Goal: Information Seeking & Learning: Learn about a topic

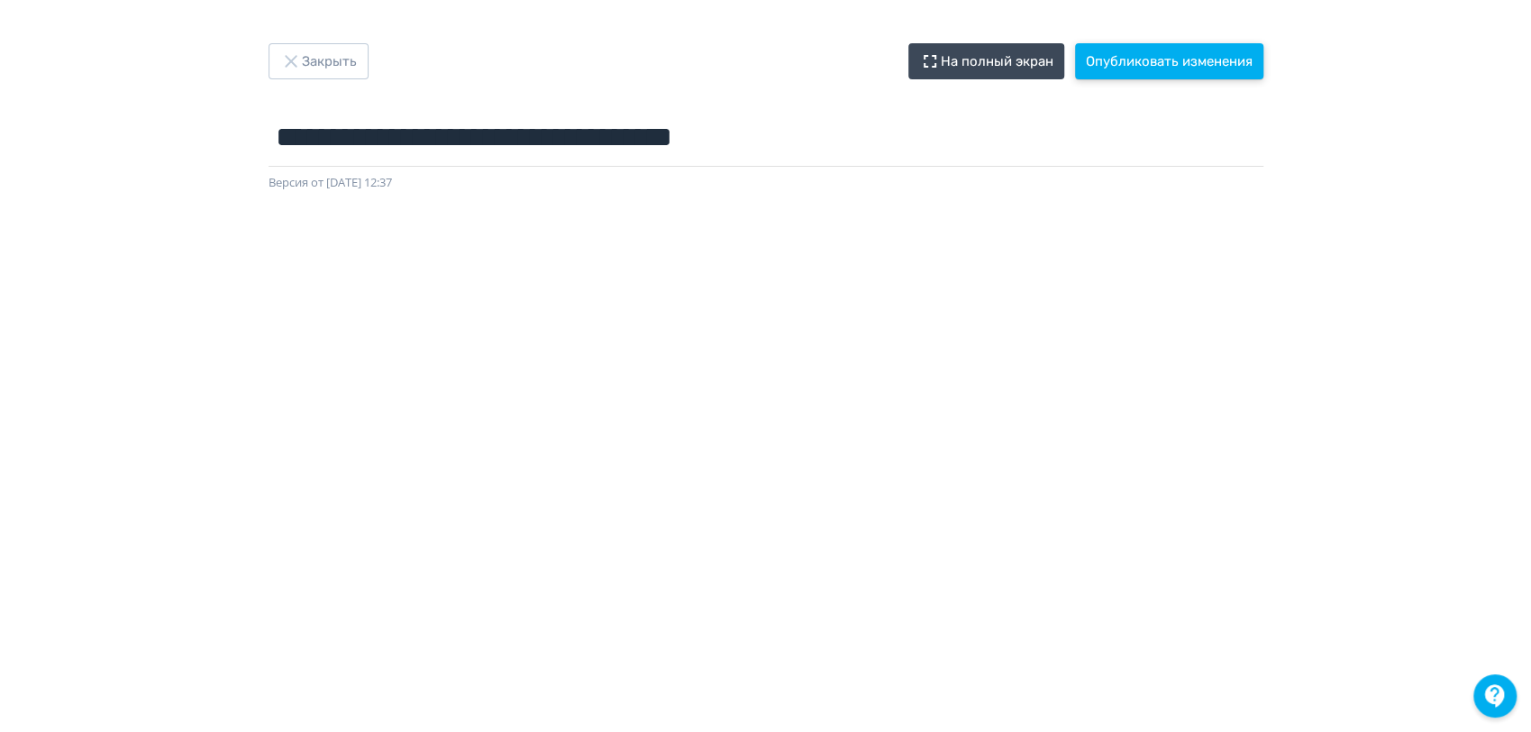
click at [1219, 52] on button "Опубликовать изменения" at bounding box center [1169, 61] width 188 height 36
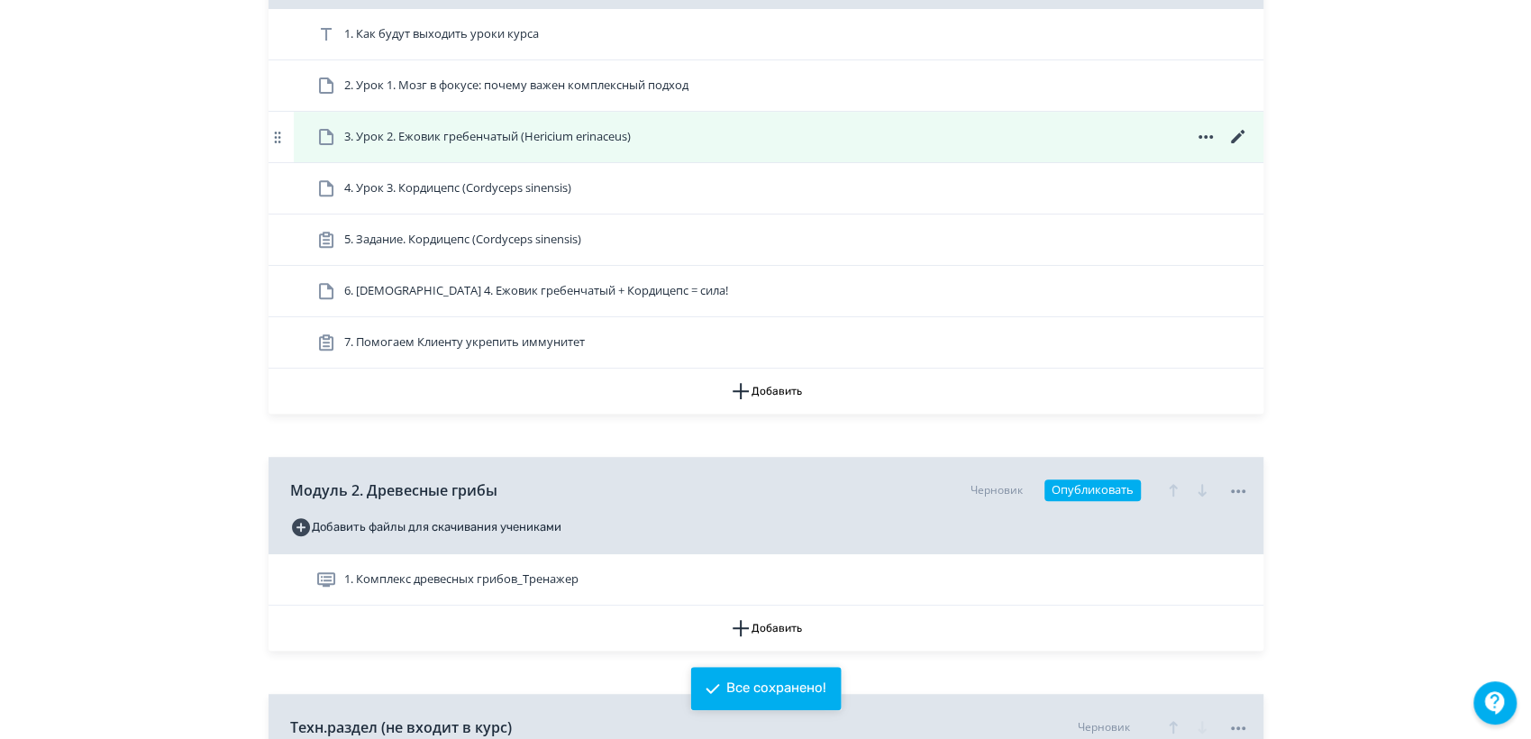
scroll to position [649, 0]
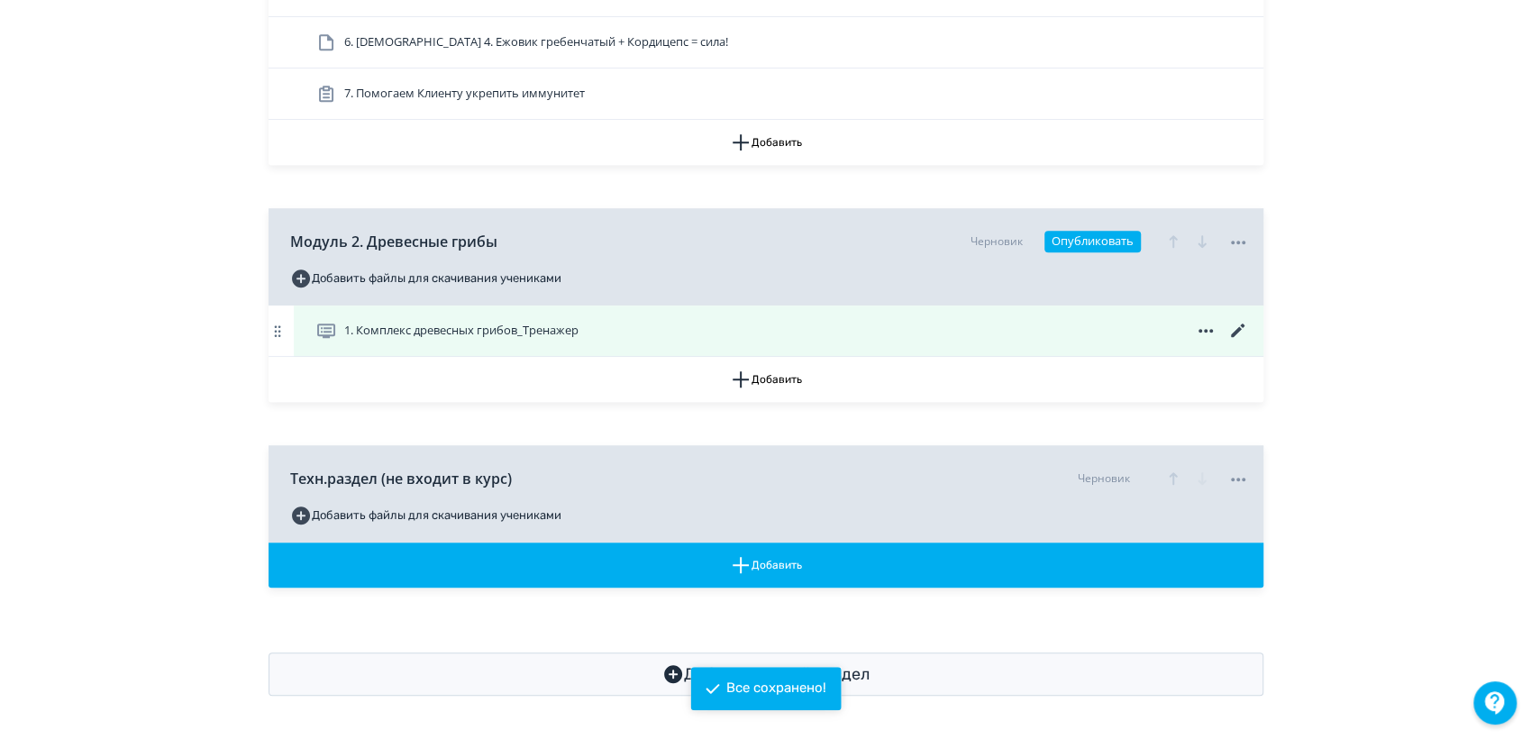
click at [1239, 326] on icon at bounding box center [1239, 331] width 22 height 22
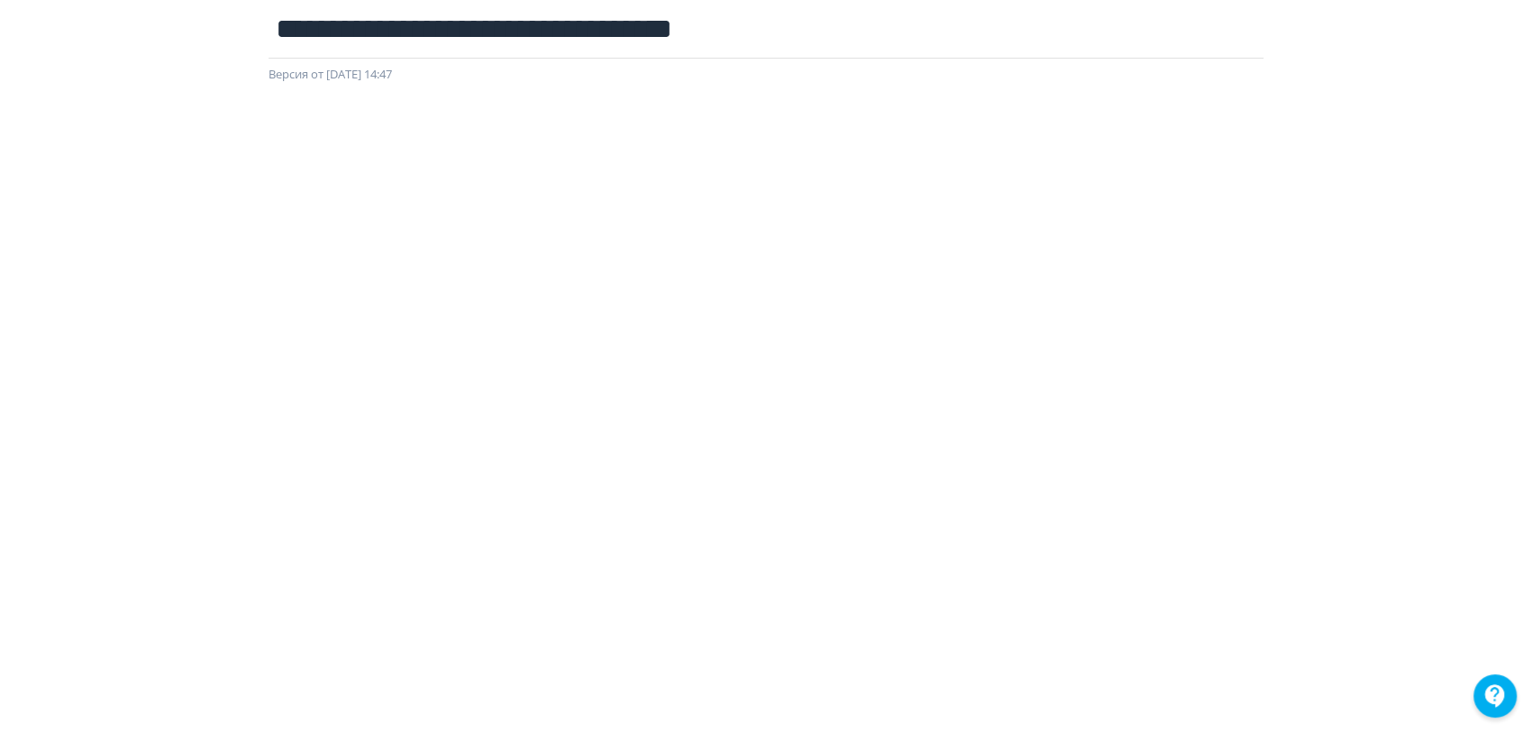
scroll to position [6, 0]
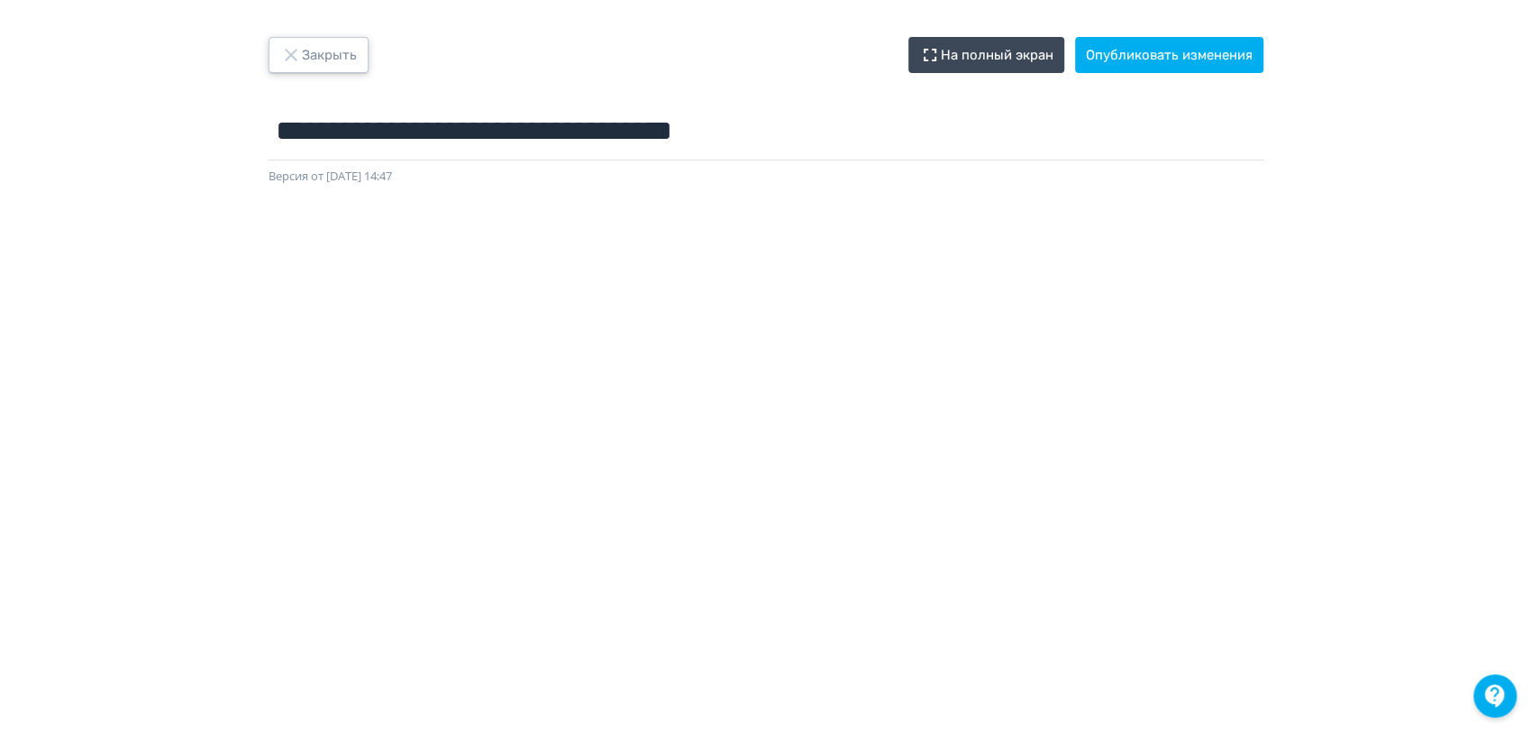
click at [327, 57] on button "Закрыть" at bounding box center [319, 55] width 100 height 36
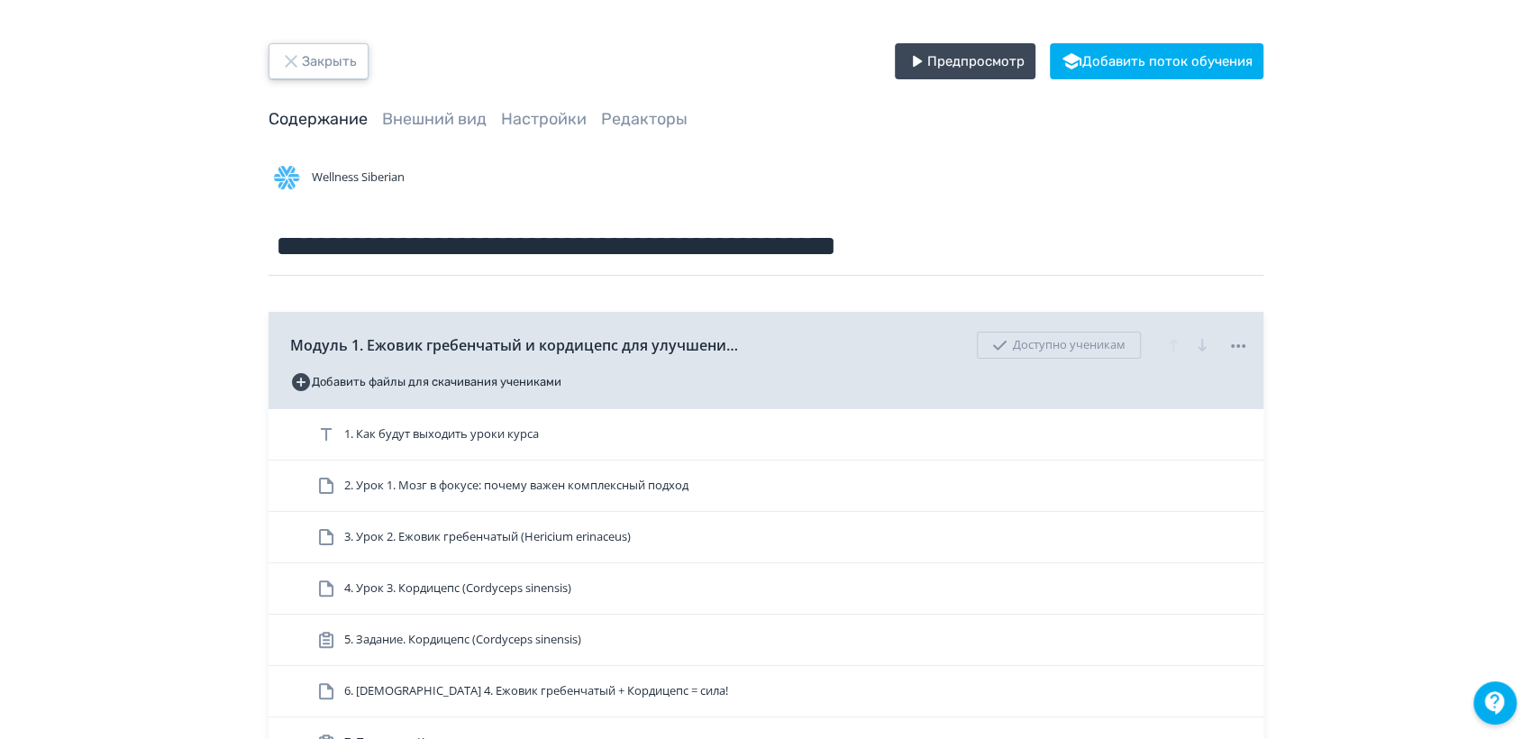
click at [346, 60] on button "Закрыть" at bounding box center [319, 61] width 100 height 36
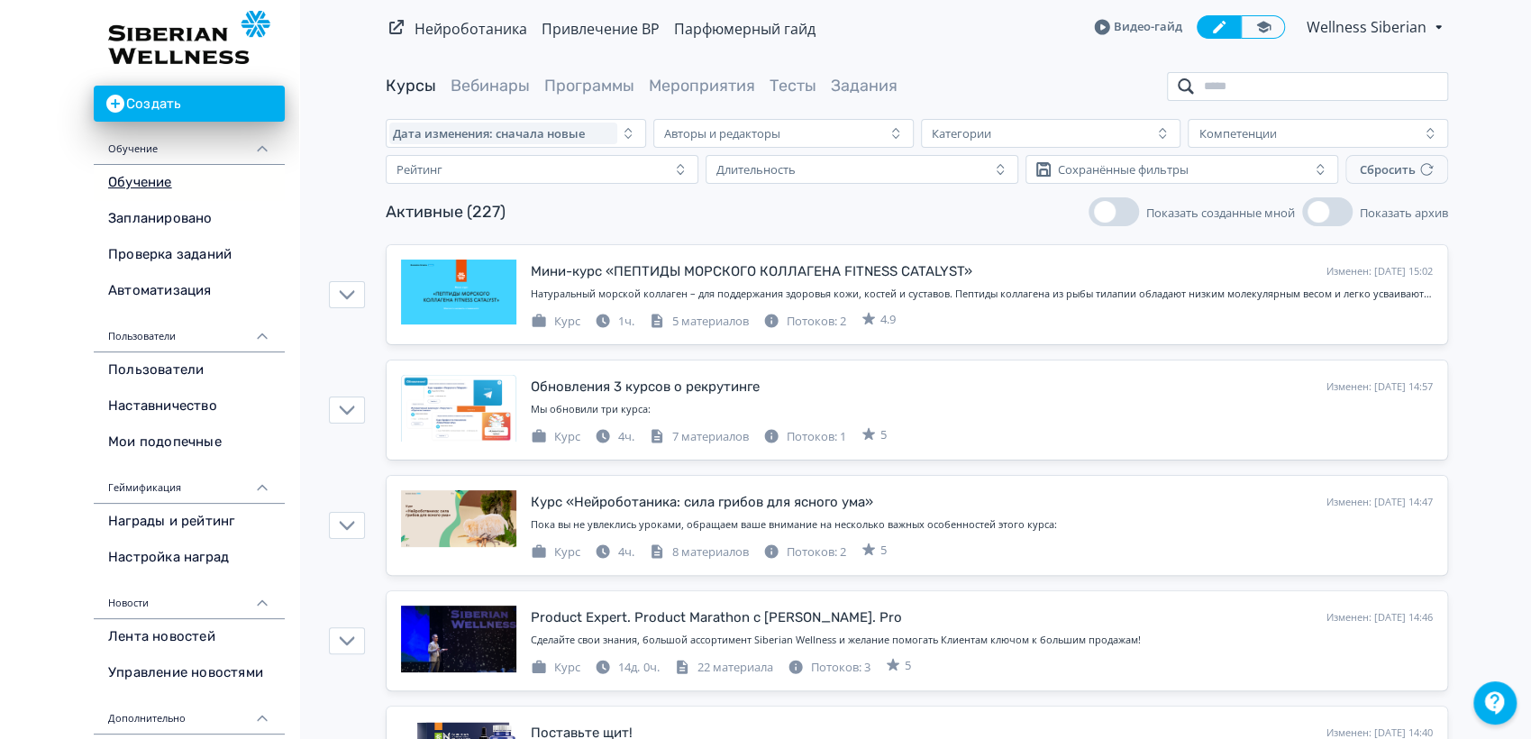
click at [1291, 96] on input "search" at bounding box center [1307, 86] width 281 height 29
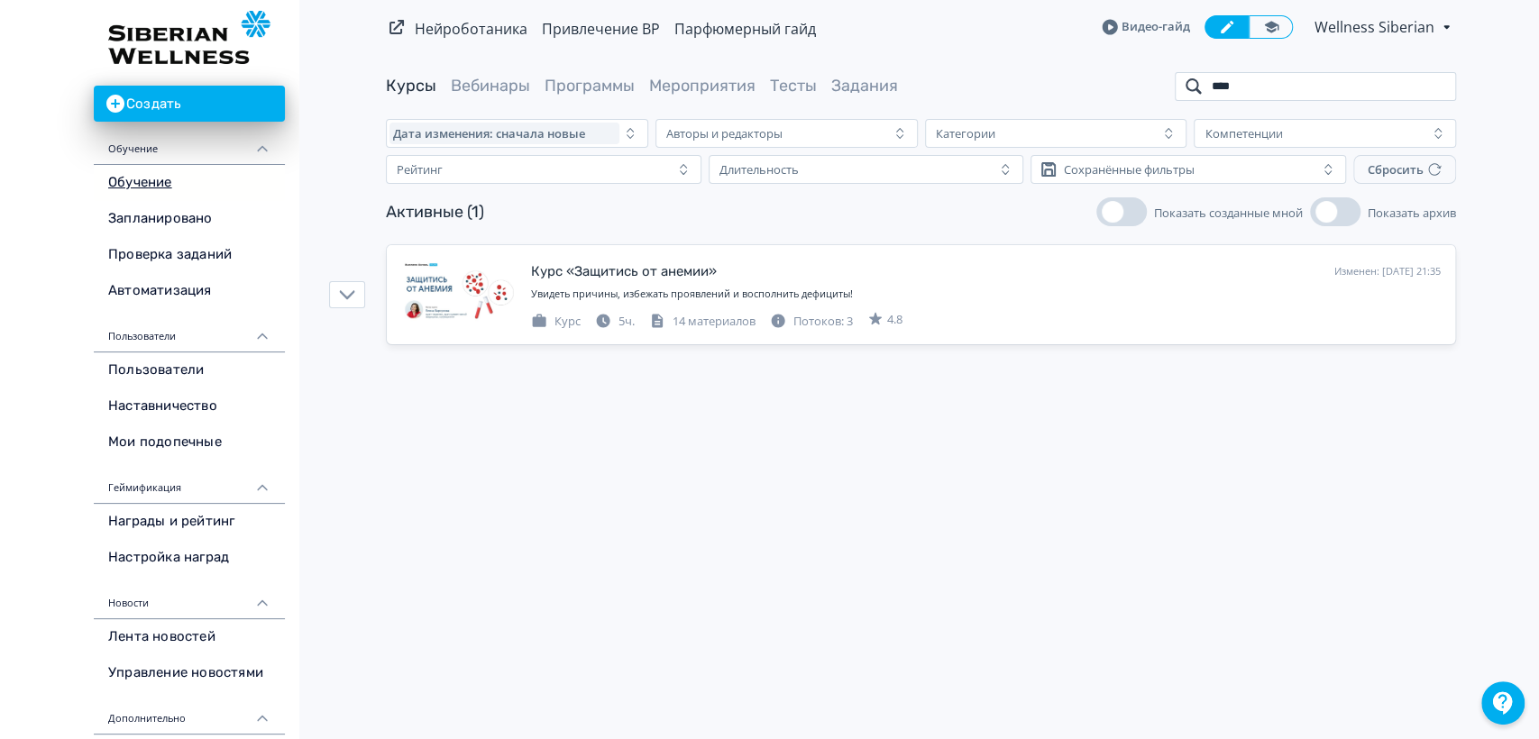
type input "****"
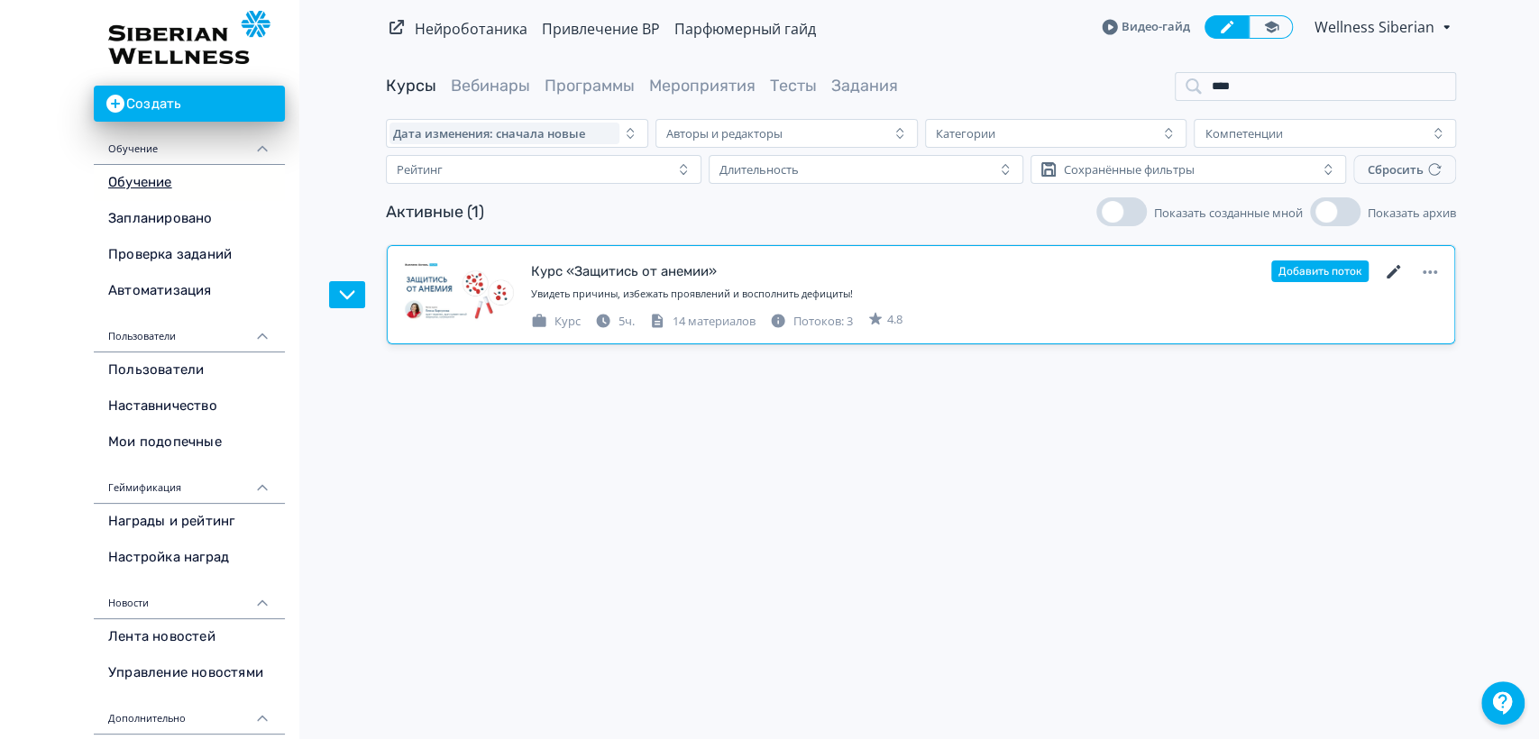
click at [1399, 274] on icon at bounding box center [1394, 272] width 22 height 22
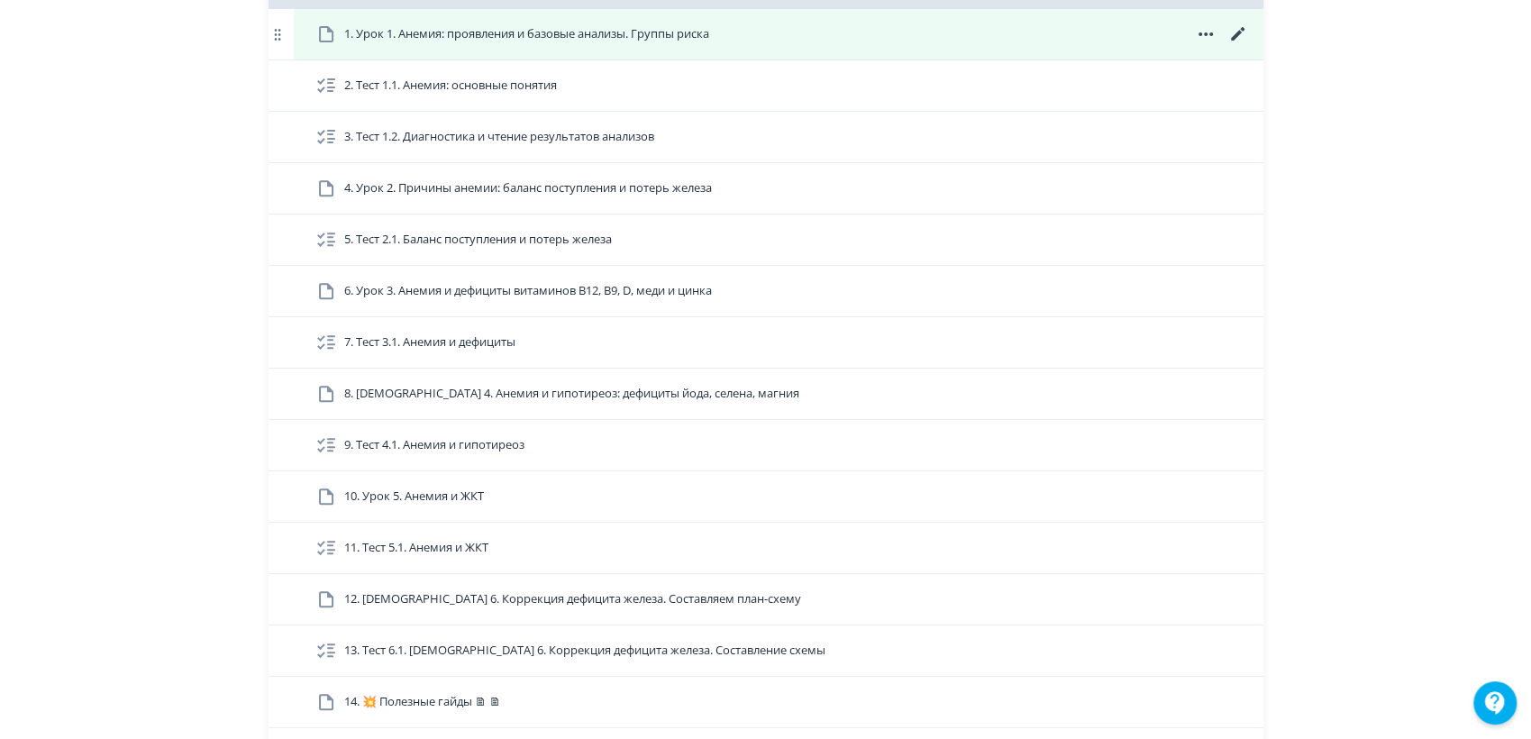
scroll to position [700, 0]
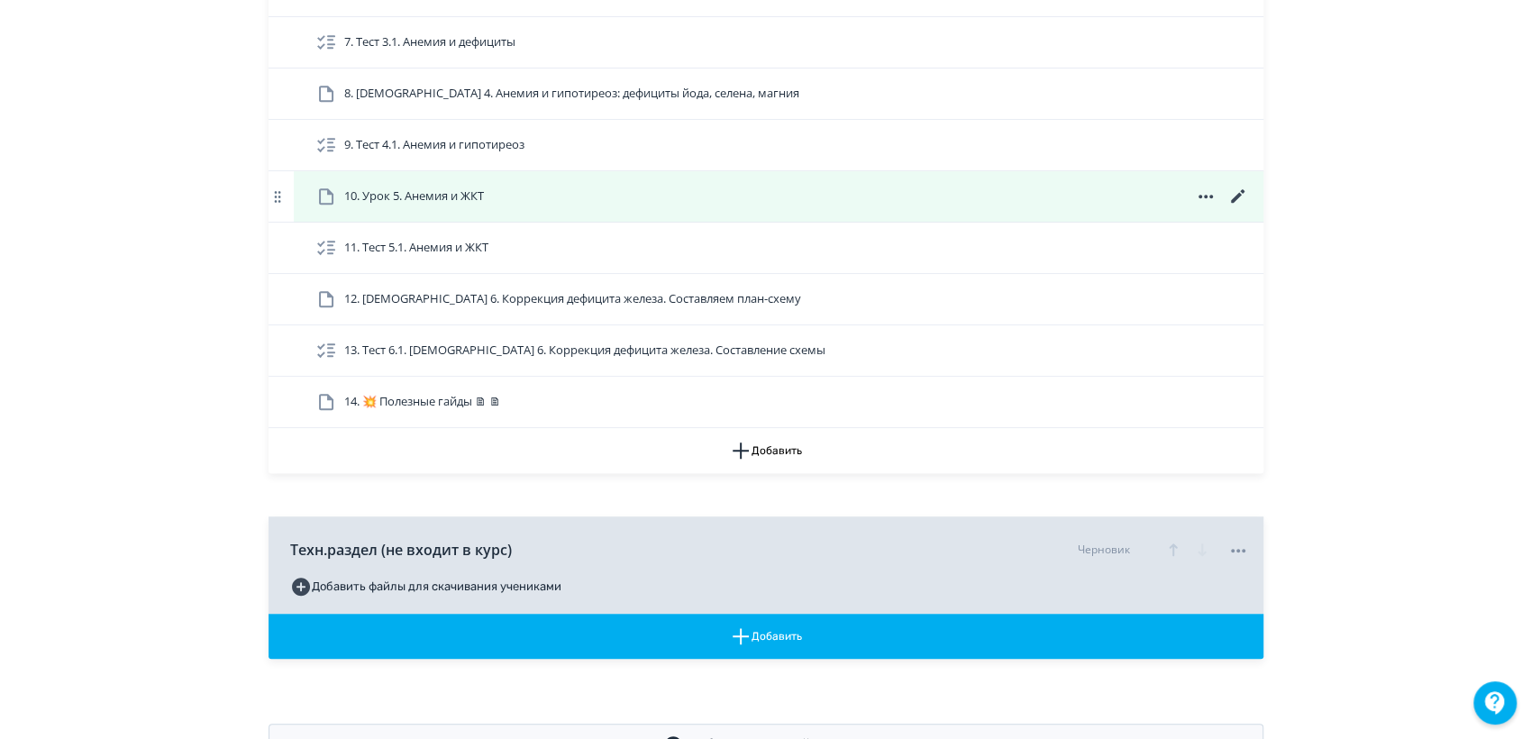
click at [440, 191] on span "10. Урок 5. Анемия и ЖКТ" at bounding box center [414, 196] width 140 height 18
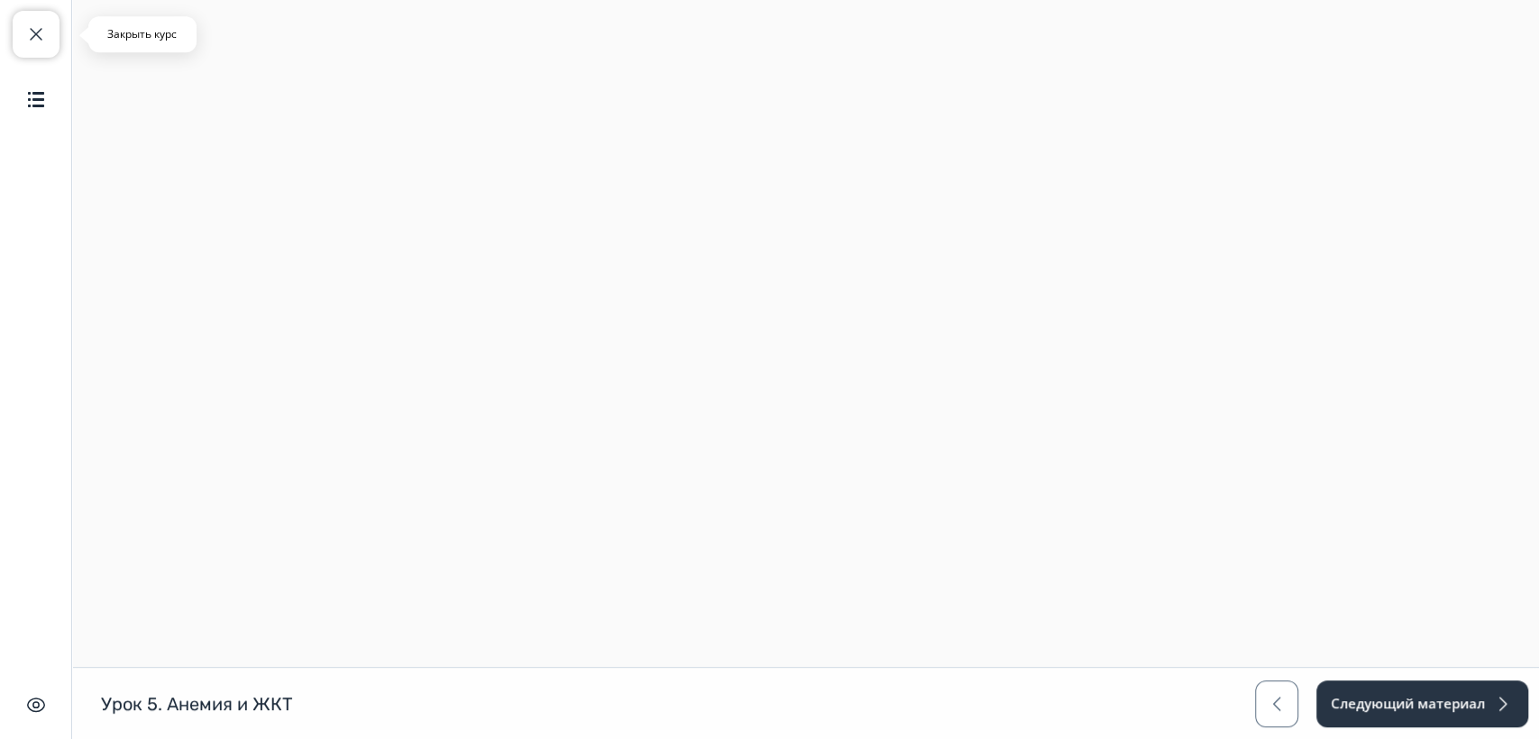
drag, startPoint x: 39, startPoint y: 38, endPoint x: 49, endPoint y: 37, distance: 10.0
click at [39, 38] on span "button" at bounding box center [36, 34] width 22 height 22
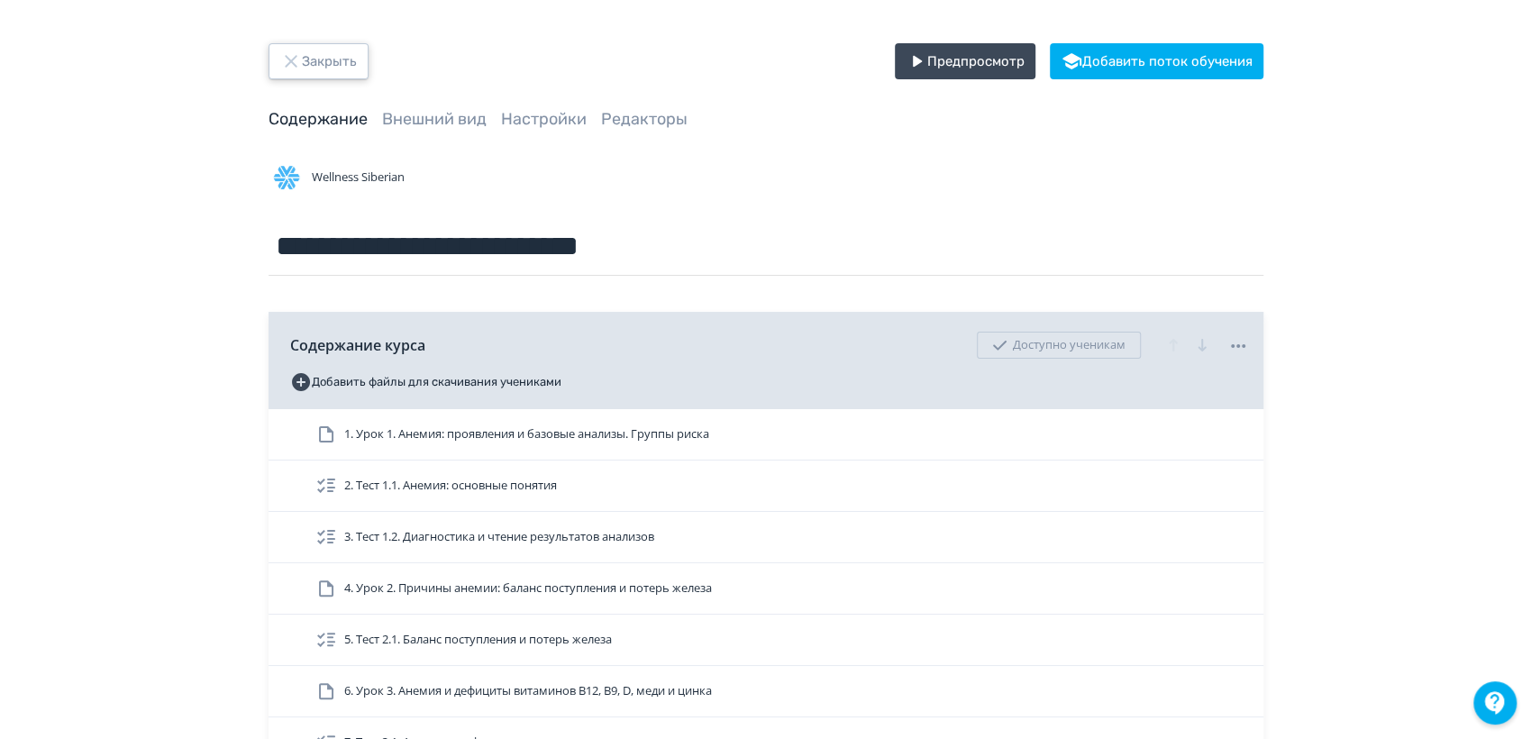
click at [319, 58] on button "Закрыть" at bounding box center [319, 61] width 100 height 36
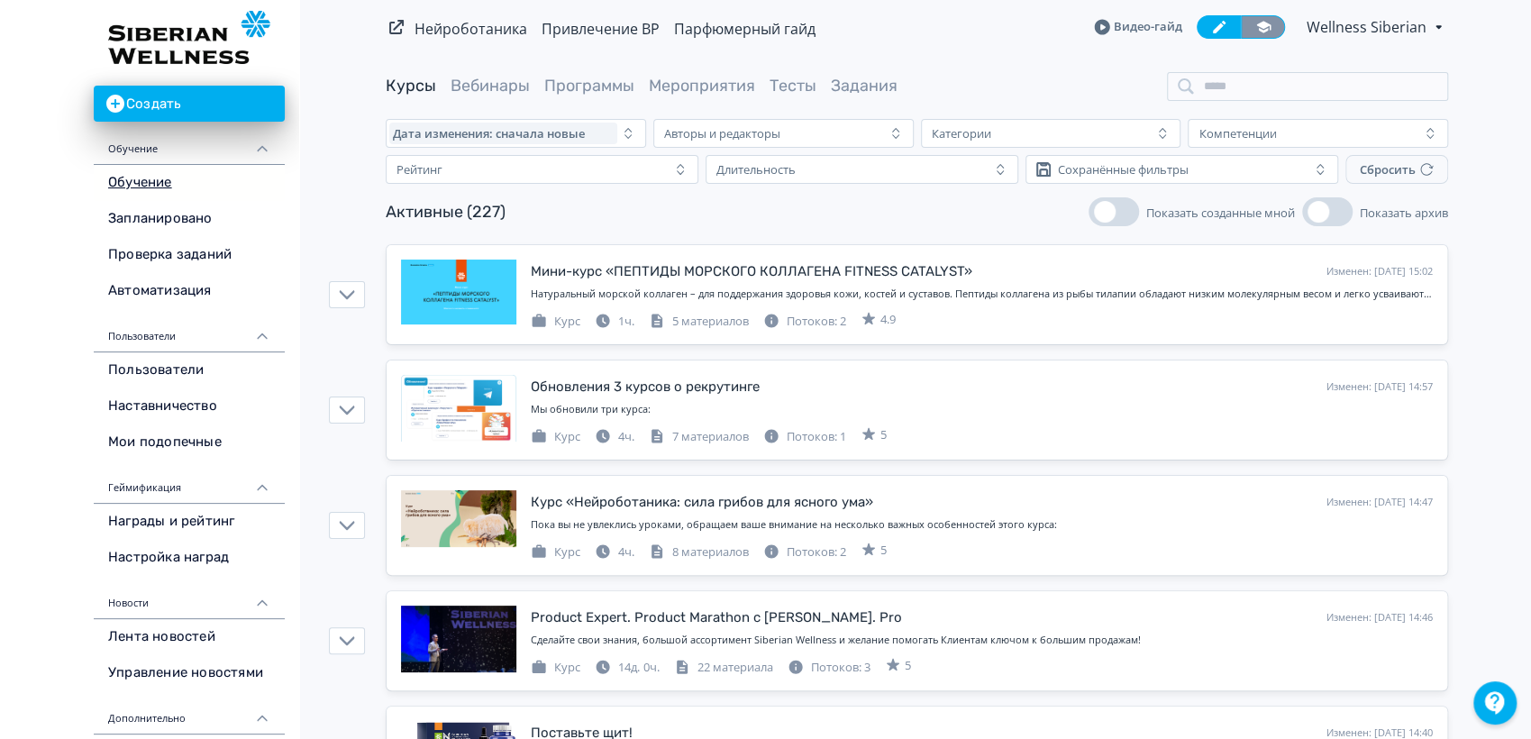
click at [1274, 21] on link at bounding box center [1263, 26] width 44 height 23
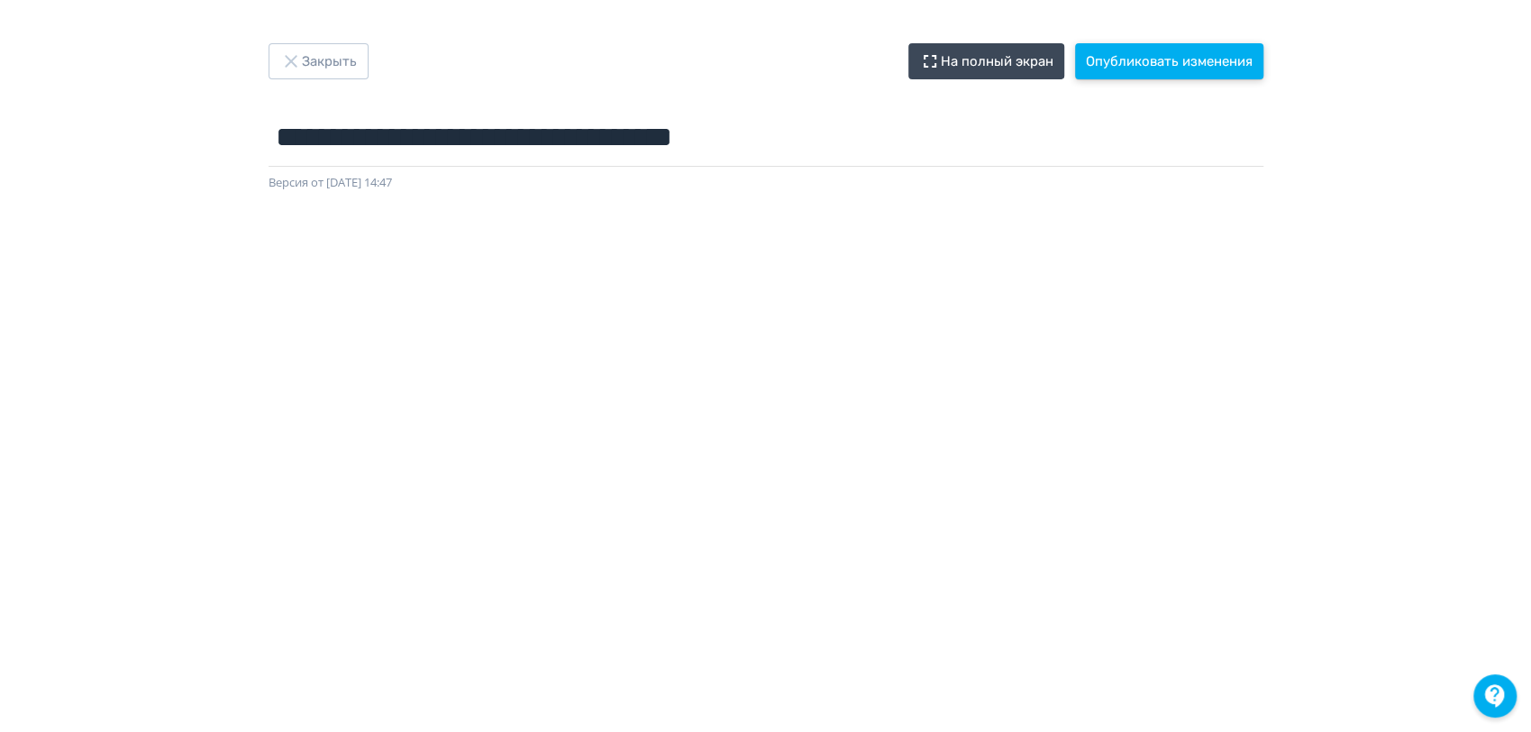
click at [1187, 59] on button "Опубликовать изменения" at bounding box center [1169, 61] width 188 height 36
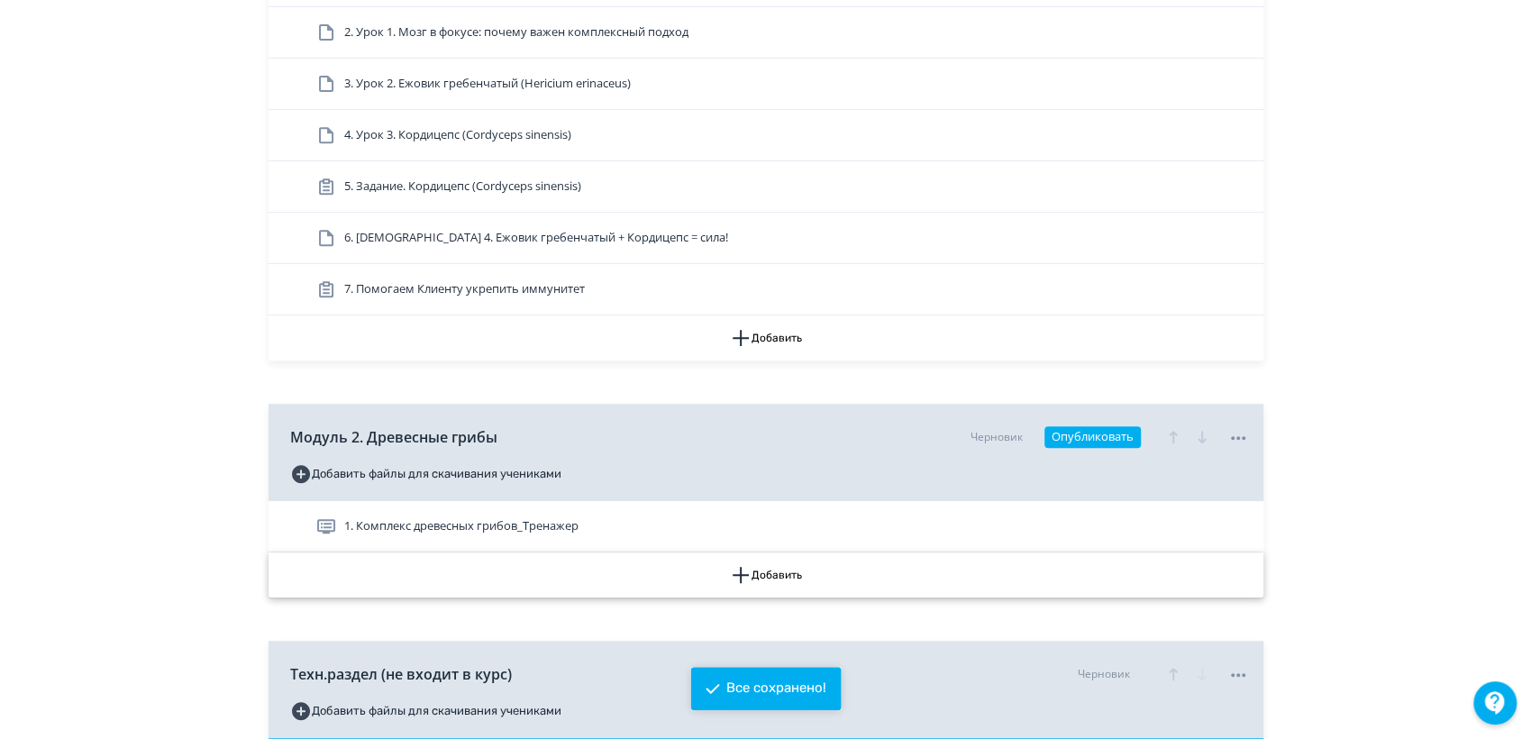
scroll to position [649, 0]
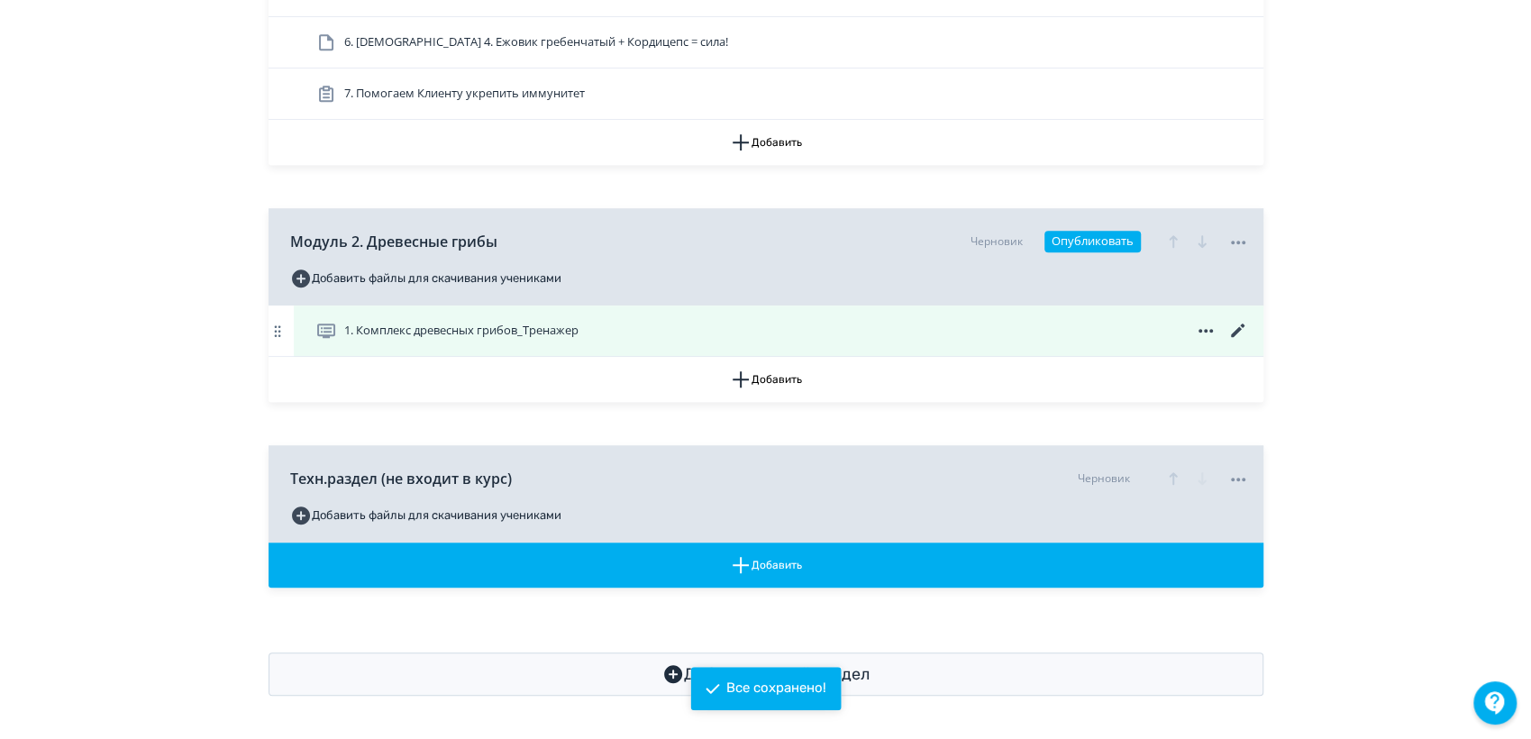
click at [498, 326] on span "1. Комплекс древесных грибов_Тренажер" at bounding box center [461, 331] width 234 height 18
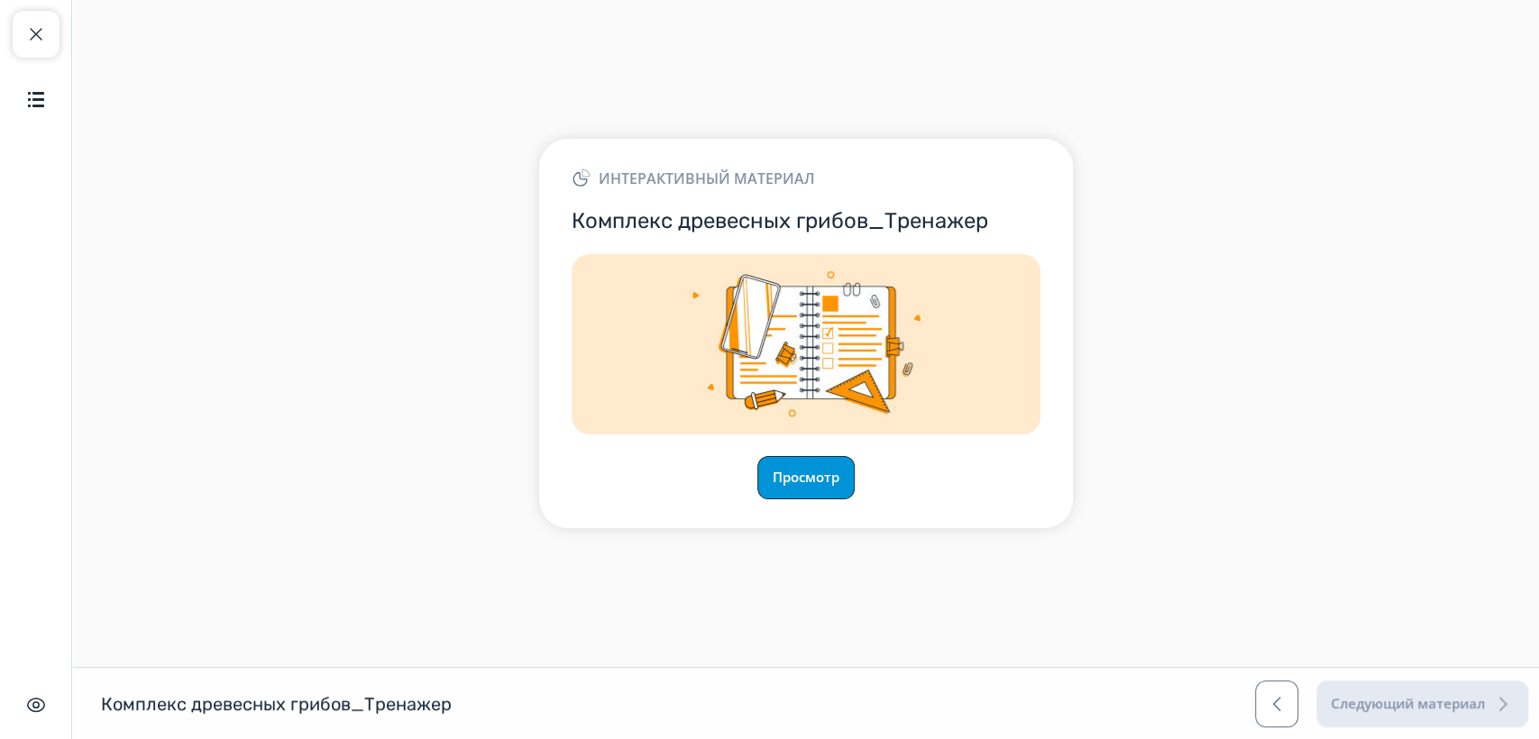
click at [851, 474] on button "Просмотр" at bounding box center [805, 477] width 97 height 43
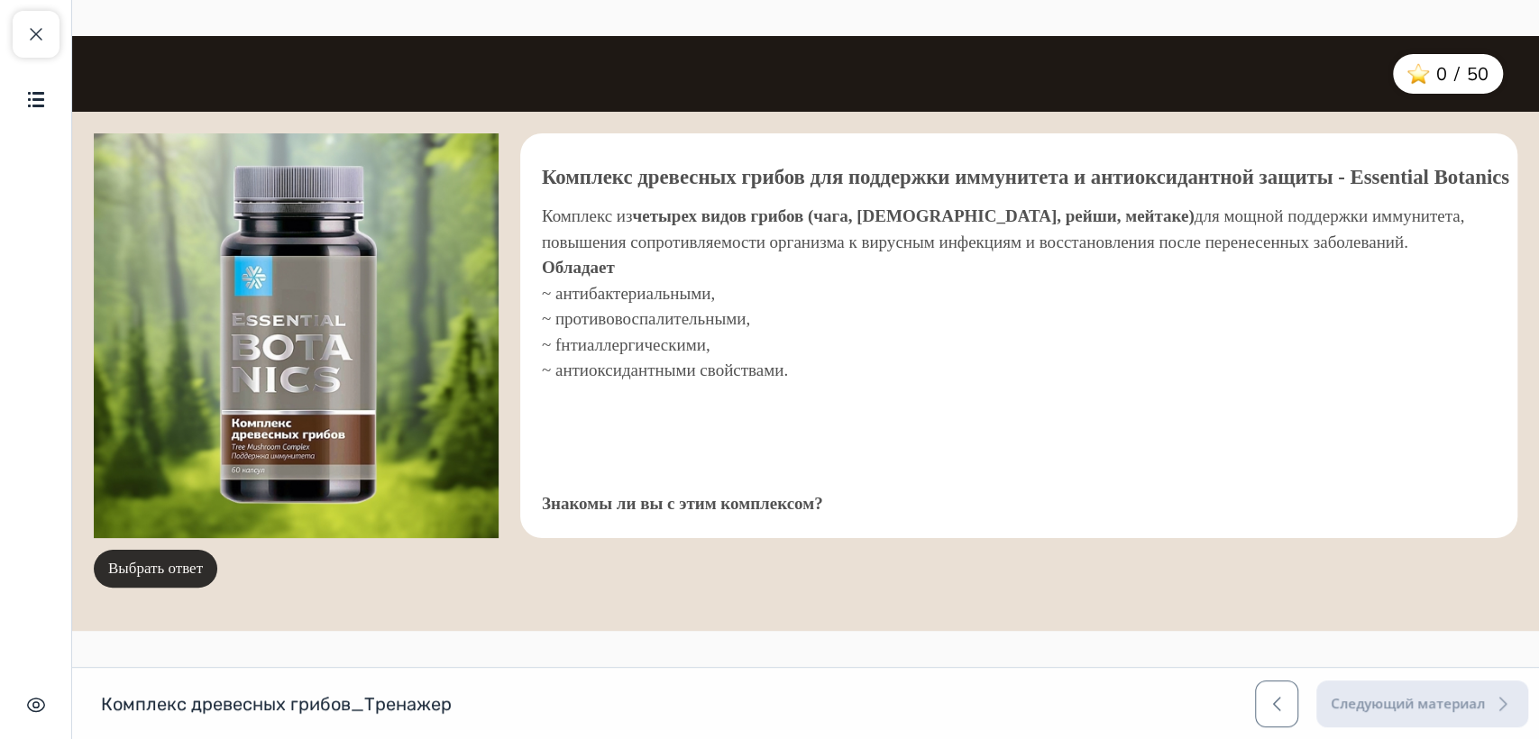
click at [187, 566] on button "Выбрать ответ" at bounding box center [155, 569] width 123 height 38
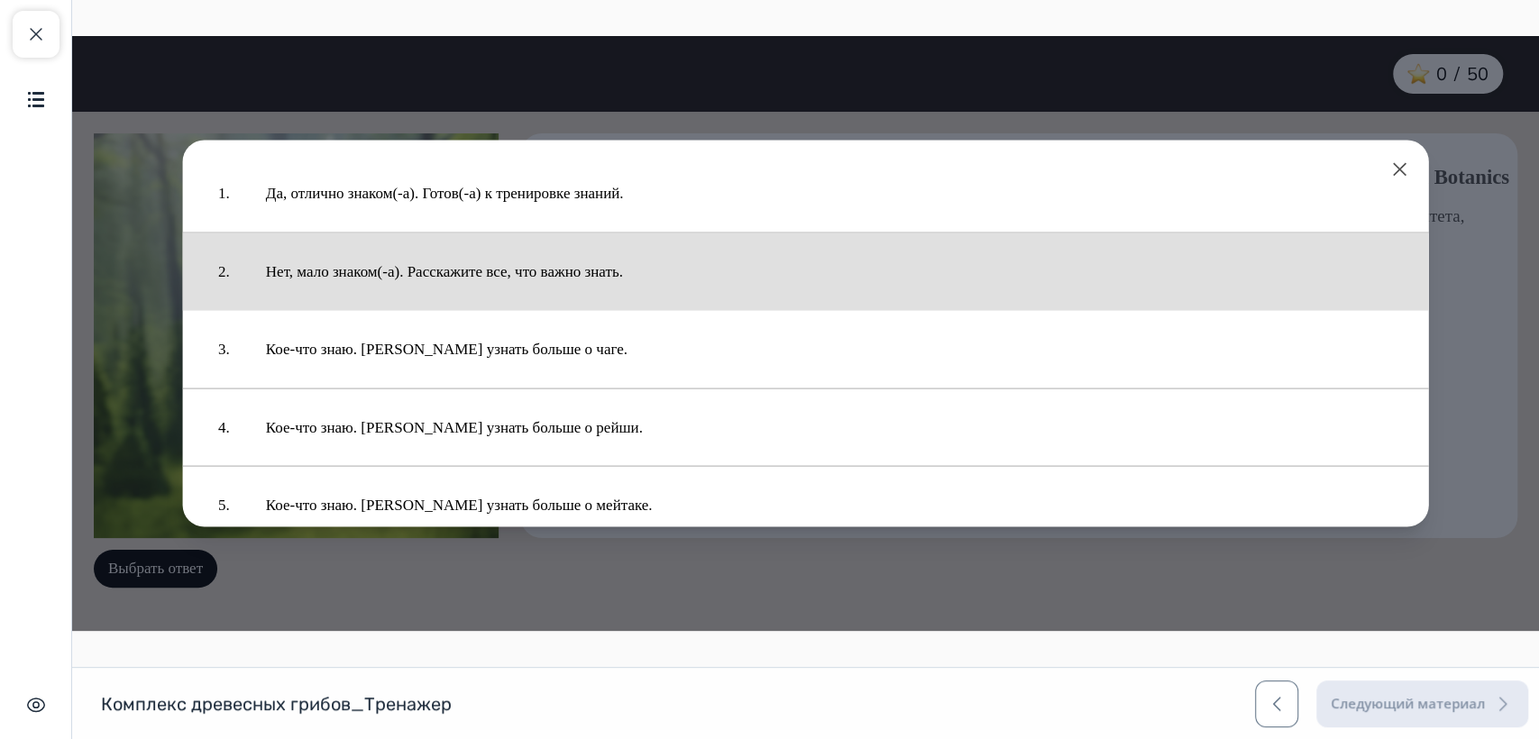
click at [466, 269] on button "Нет, мало знаком(-а). Расскажите все, что важно знать." at bounding box center [829, 271] width 1163 height 59
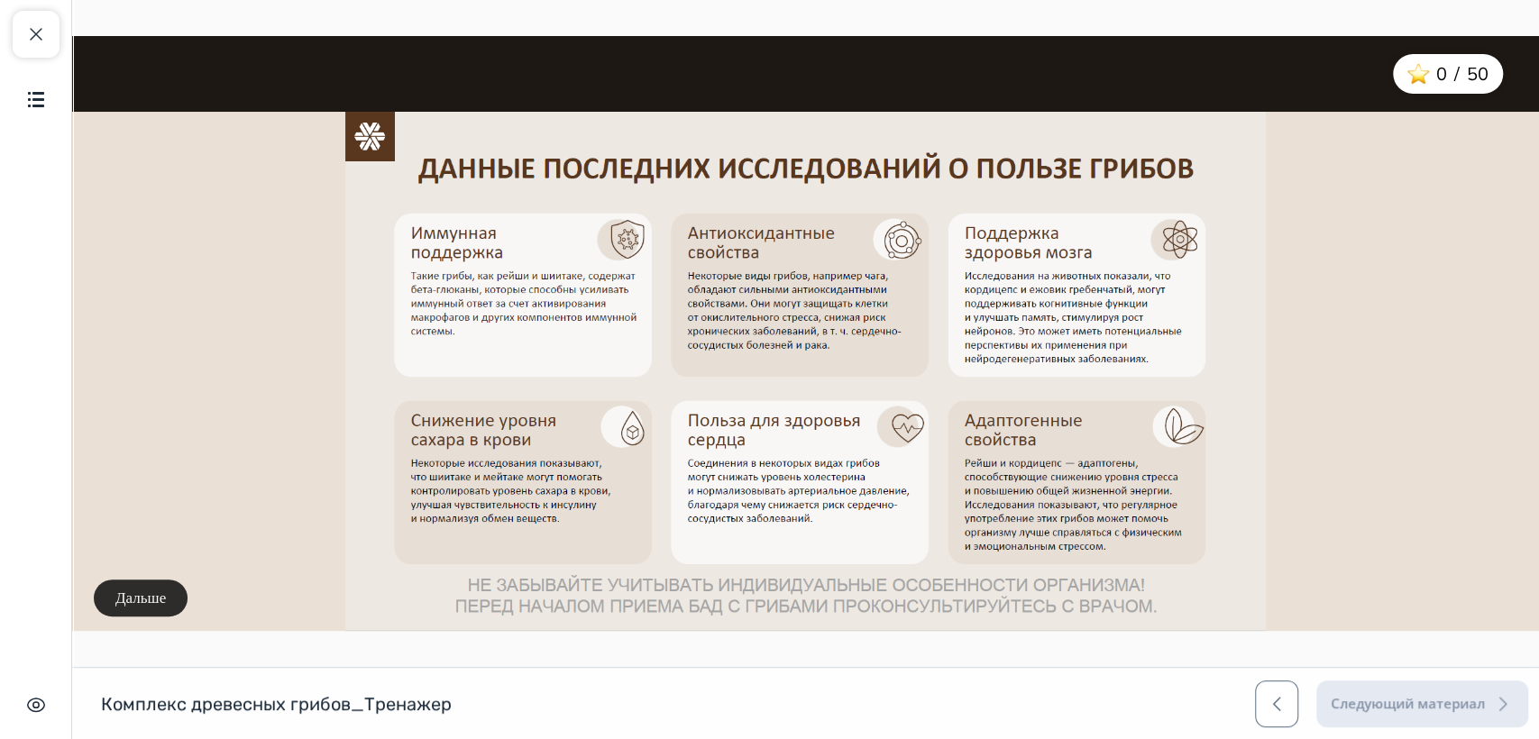
click at [150, 598] on button "Дальше" at bounding box center [141, 599] width 94 height 38
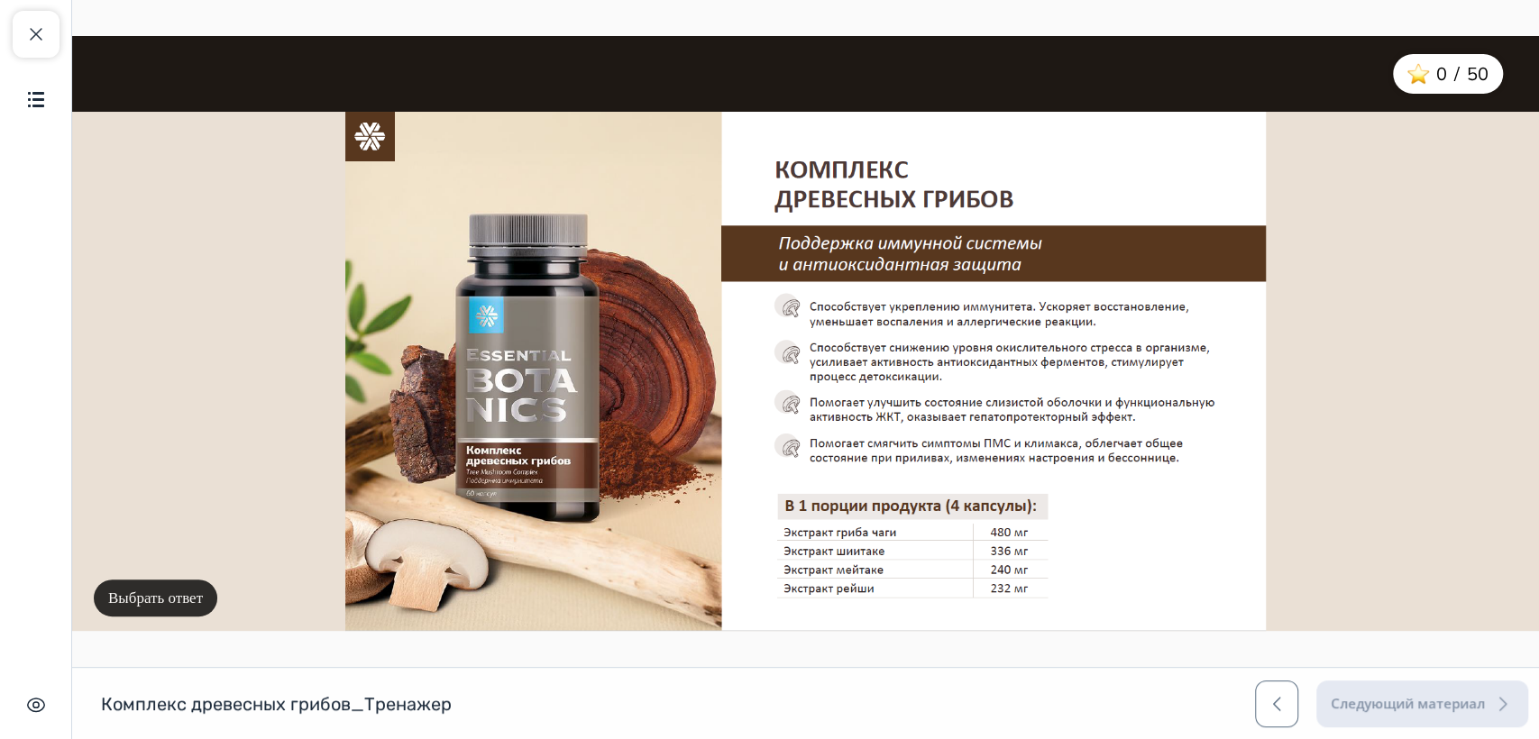
click at [161, 585] on button "Выбрать ответ" at bounding box center [155, 599] width 123 height 38
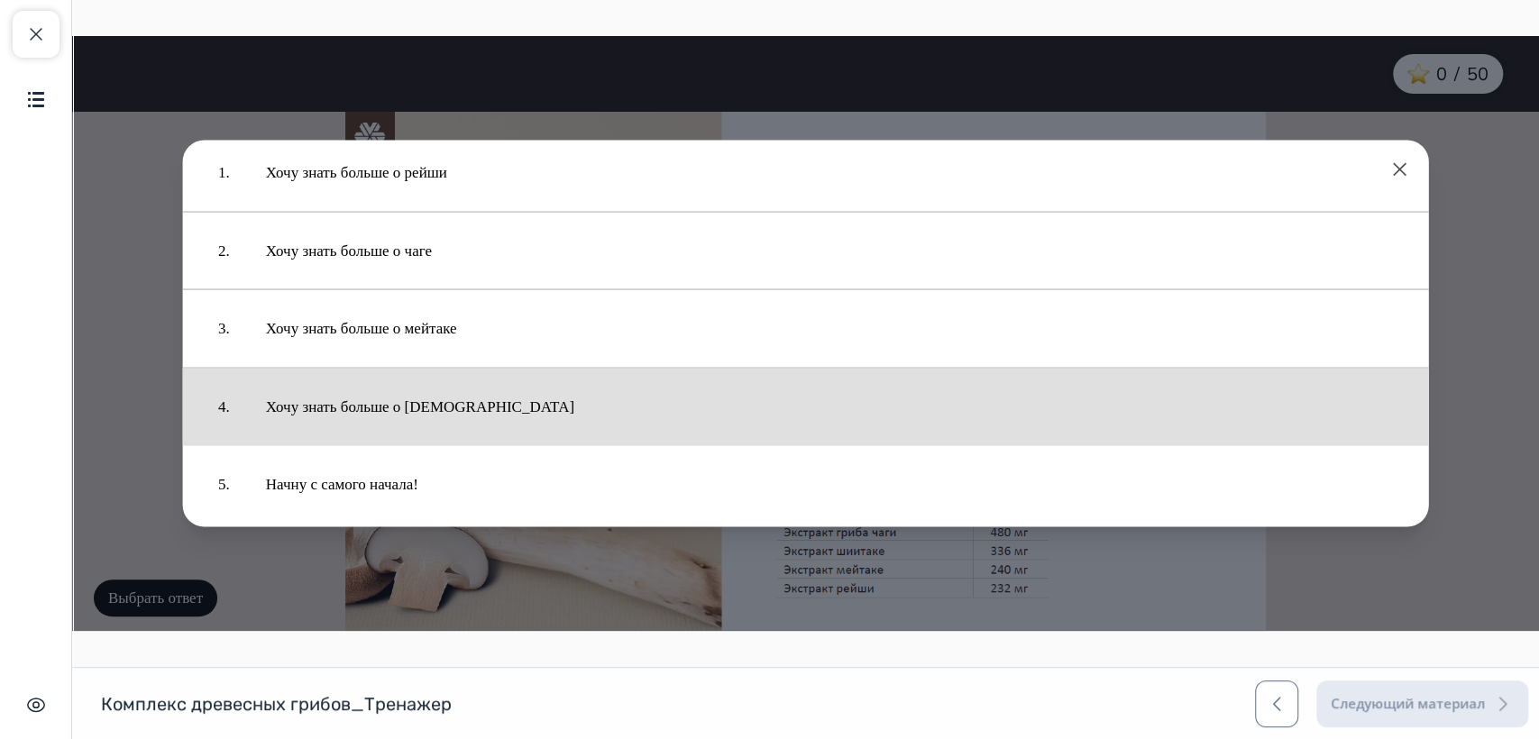
scroll to position [31, 0]
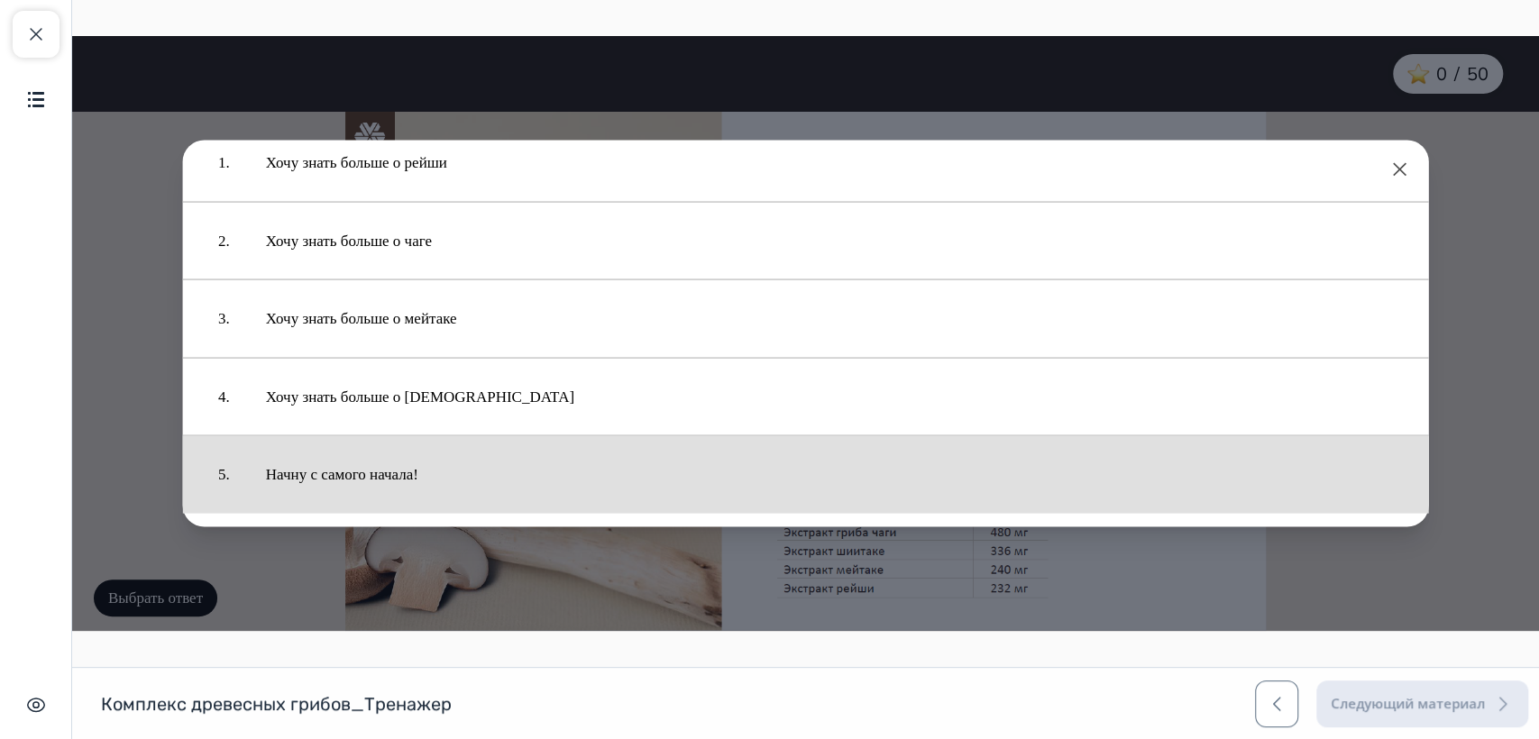
click at [397, 464] on button "Начну с самого начала!" at bounding box center [829, 474] width 1163 height 59
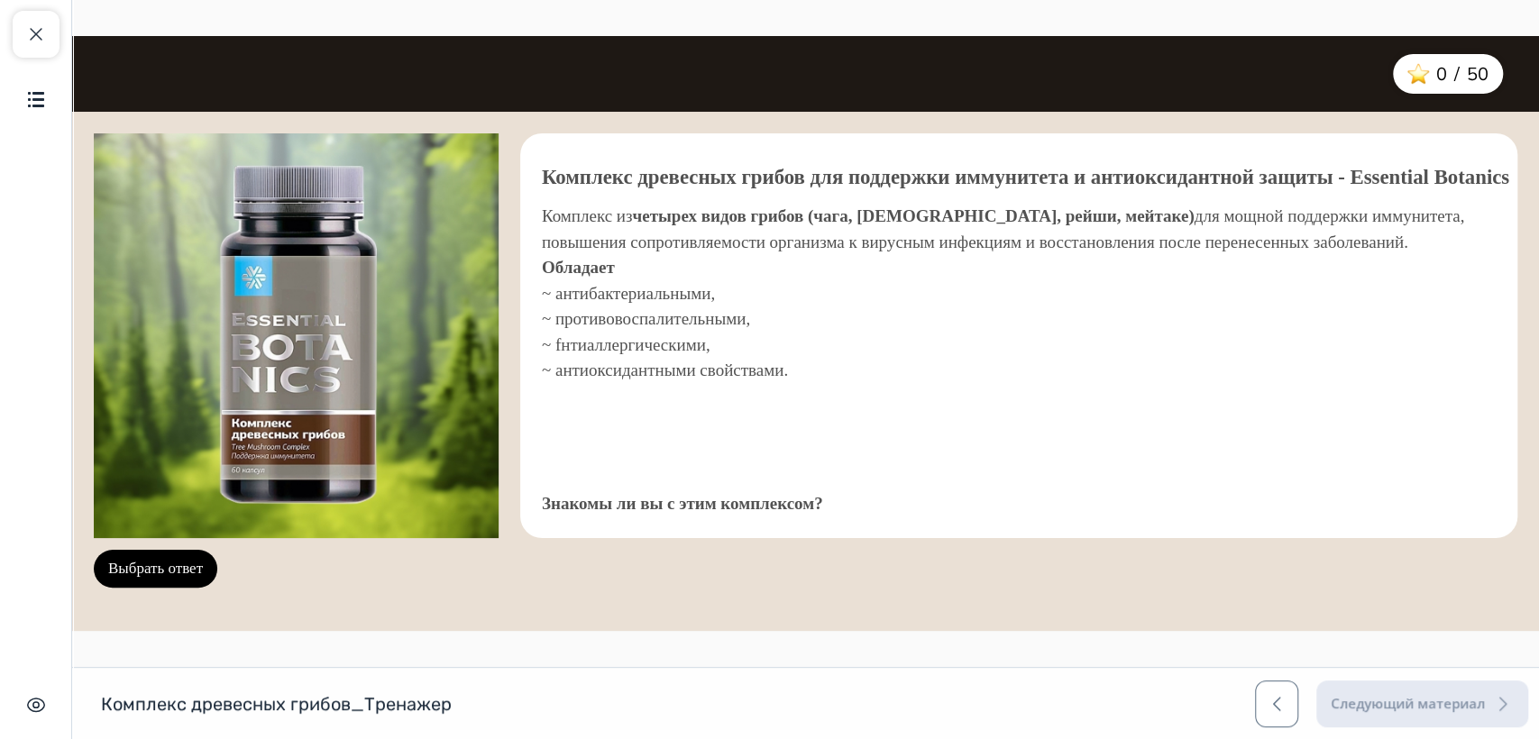
drag, startPoint x: 178, startPoint y: 571, endPoint x: 187, endPoint y: 565, distance: 11.3
click at [178, 570] on button "Выбрать ответ" at bounding box center [155, 569] width 123 height 38
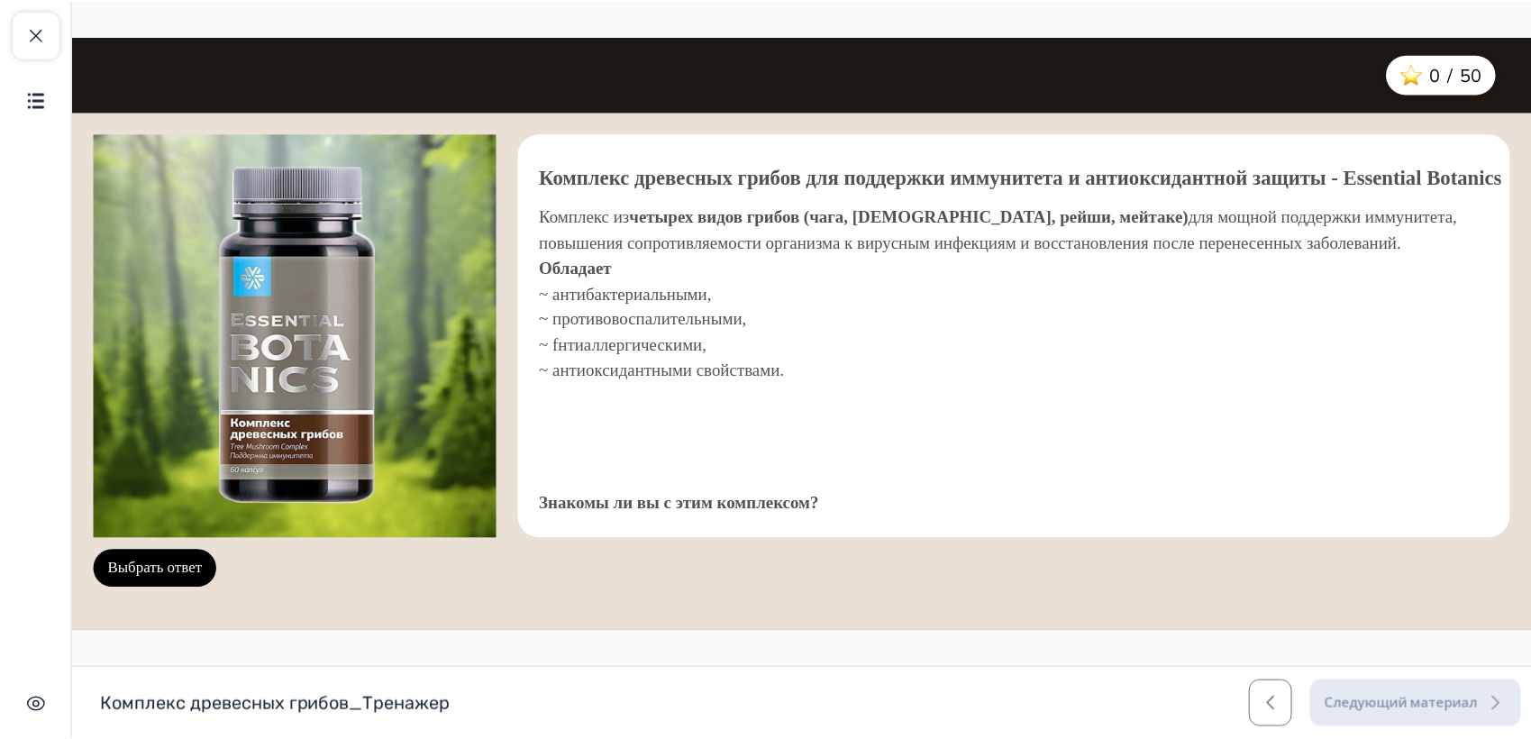
scroll to position [0, 0]
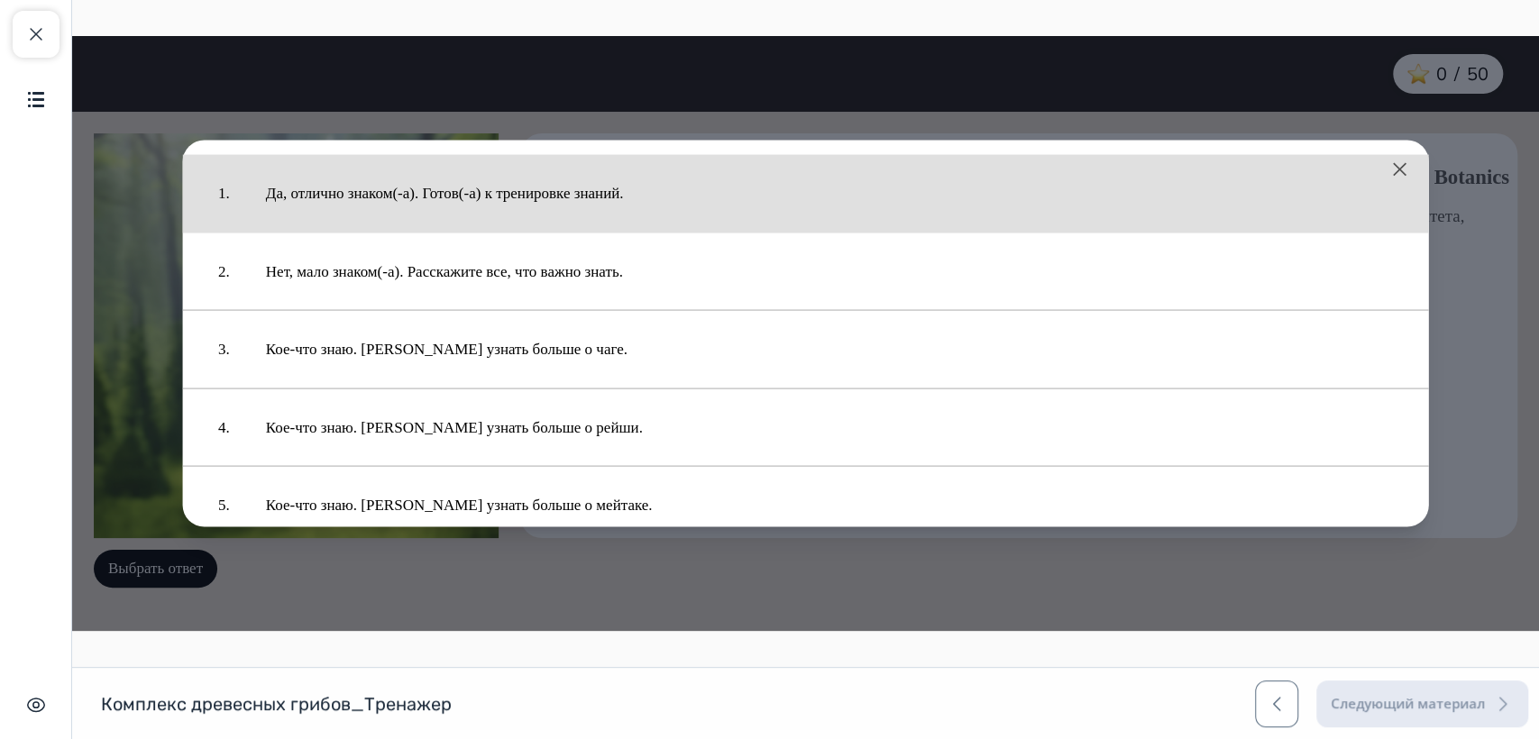
click at [484, 200] on button "Да, отлично знаком(-а). Готов(-а) к тренировке знаний." at bounding box center [829, 193] width 1163 height 59
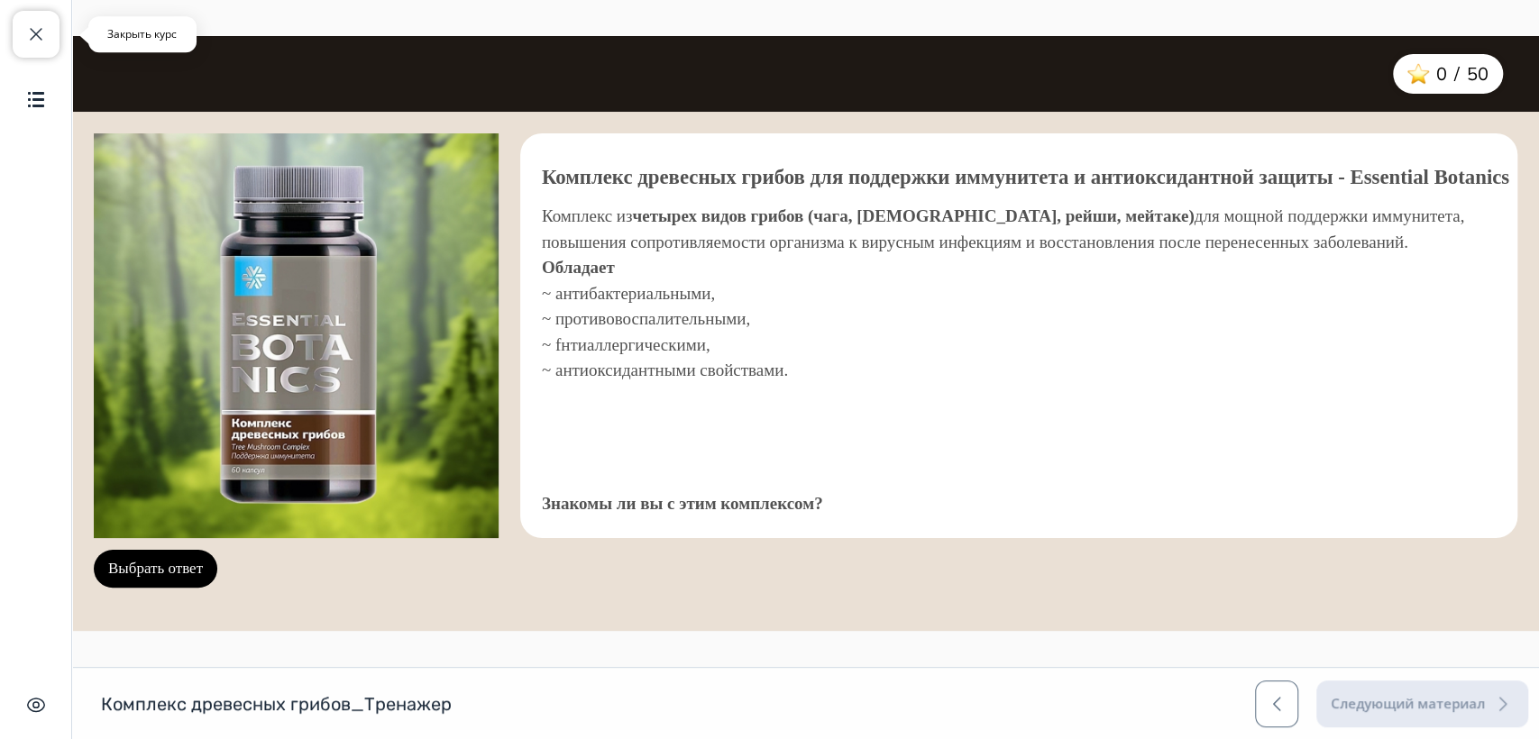
drag, startPoint x: 35, startPoint y: 38, endPoint x: 25, endPoint y: 45, distance: 12.3
click at [34, 38] on span "button" at bounding box center [36, 34] width 22 height 22
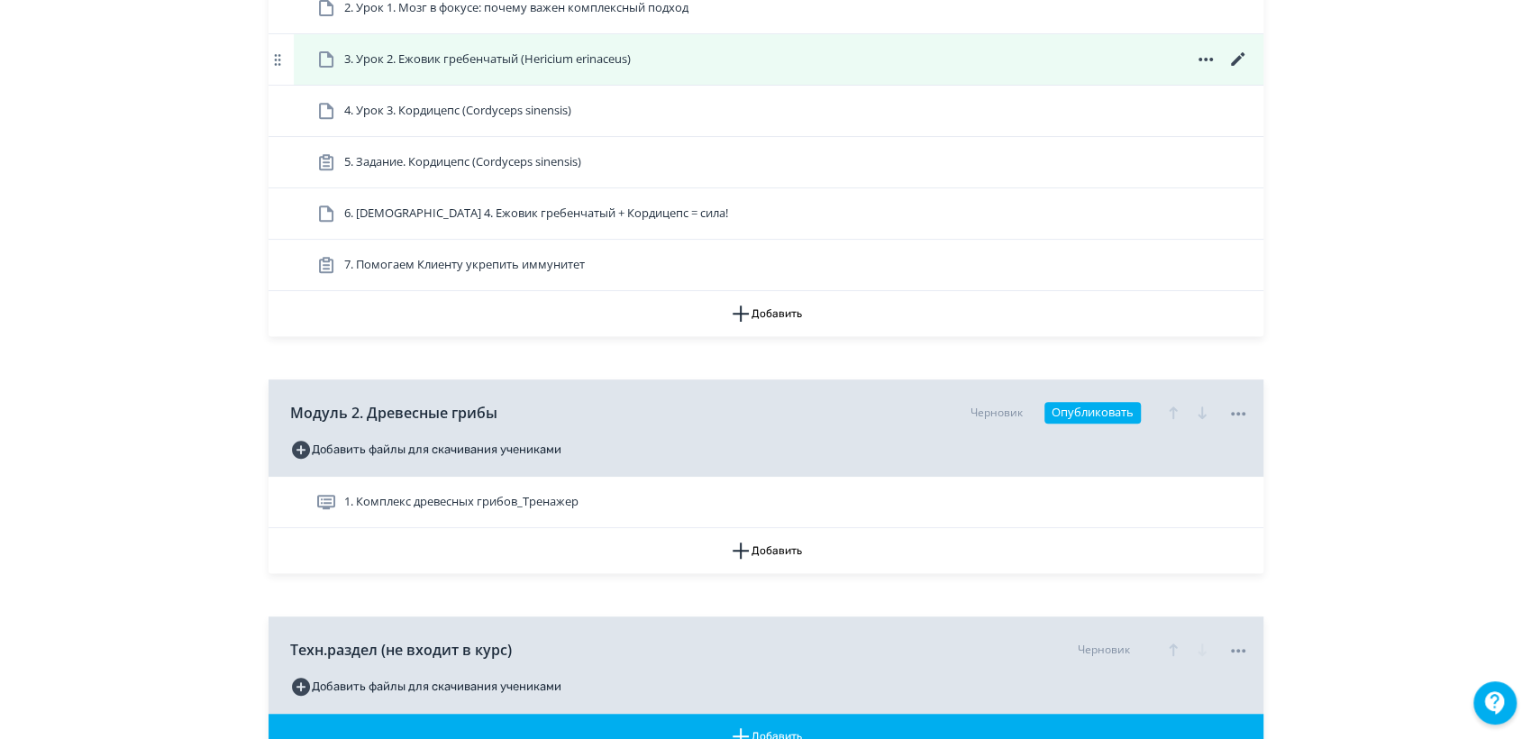
scroll to position [649, 0]
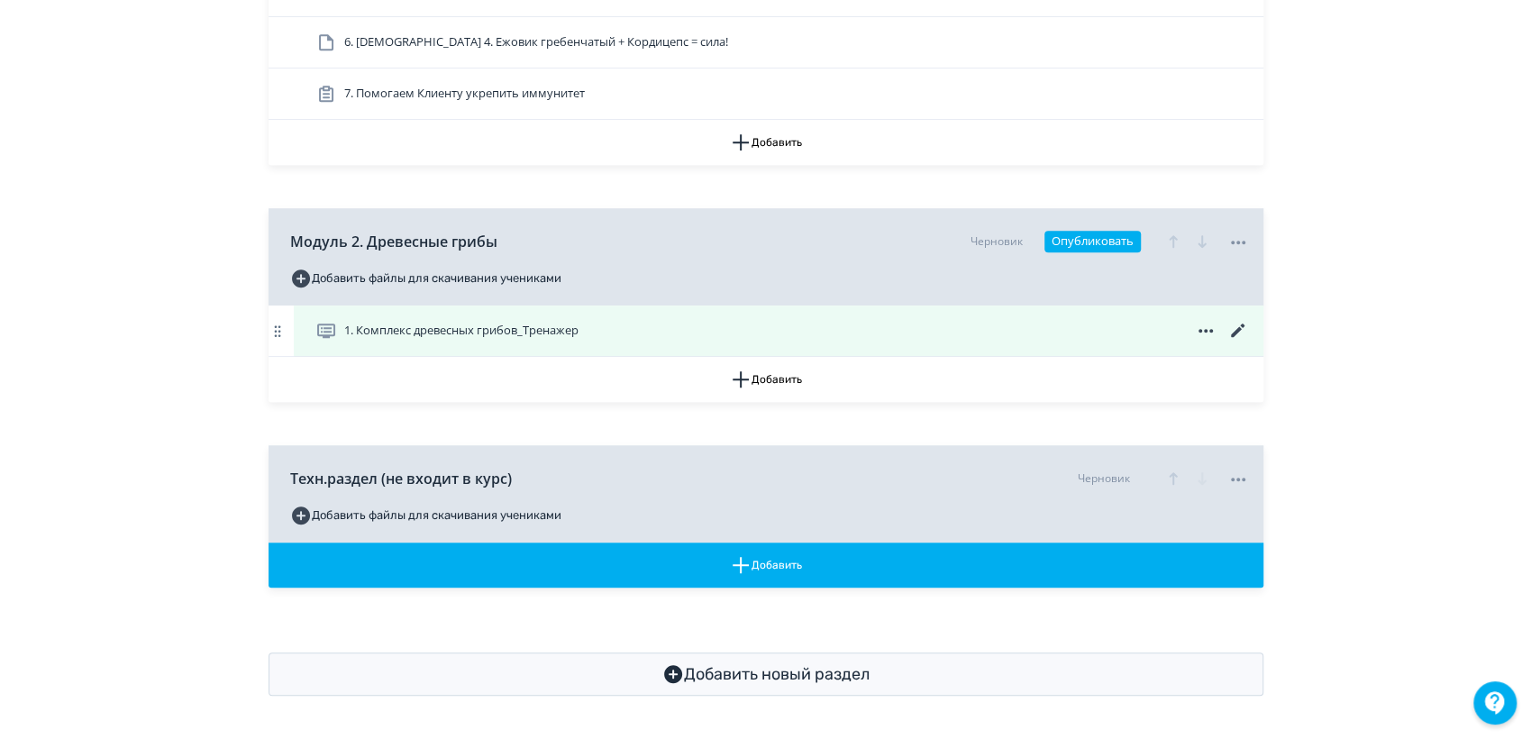
click at [1233, 327] on icon at bounding box center [1239, 331] width 22 height 22
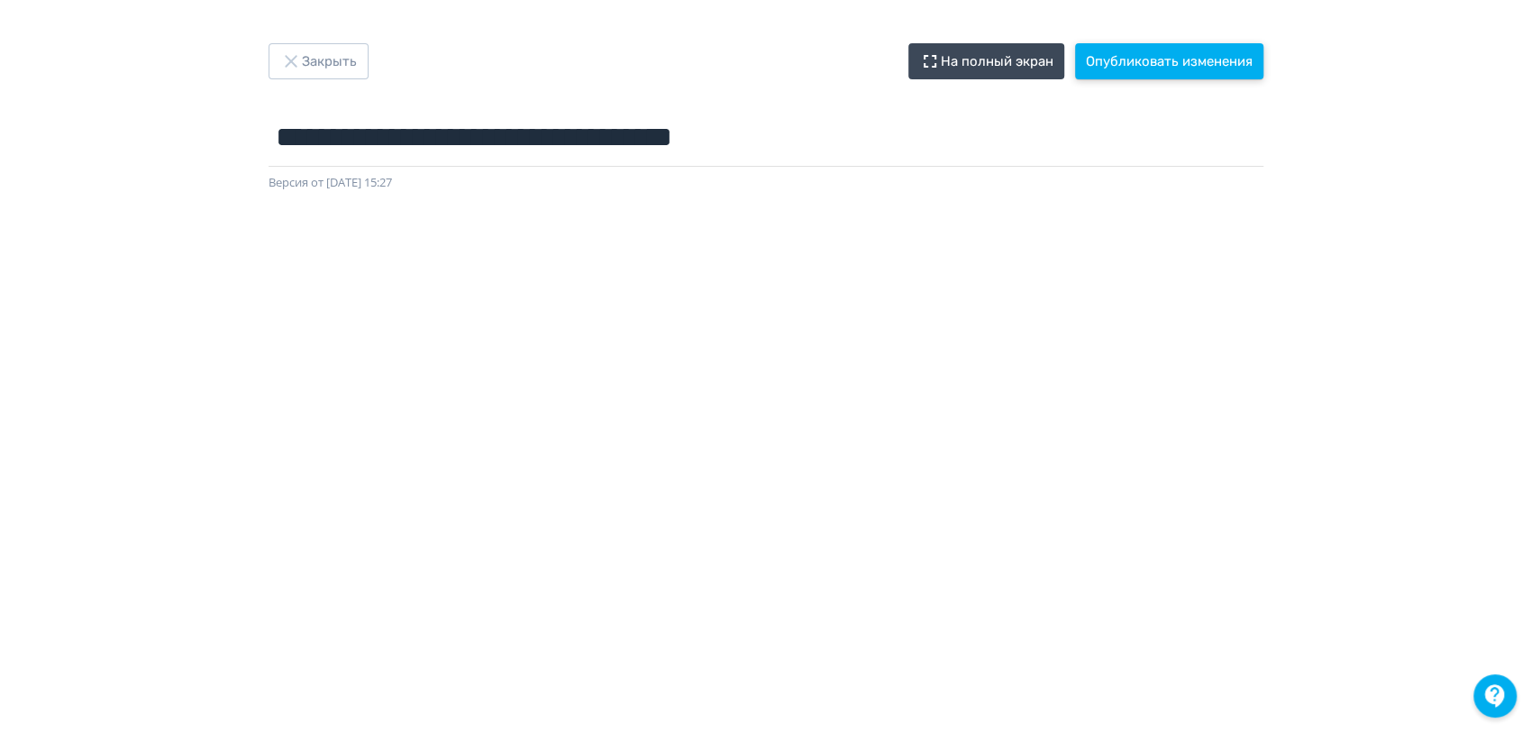
click at [1131, 69] on button "Опубликовать изменения" at bounding box center [1169, 61] width 188 height 36
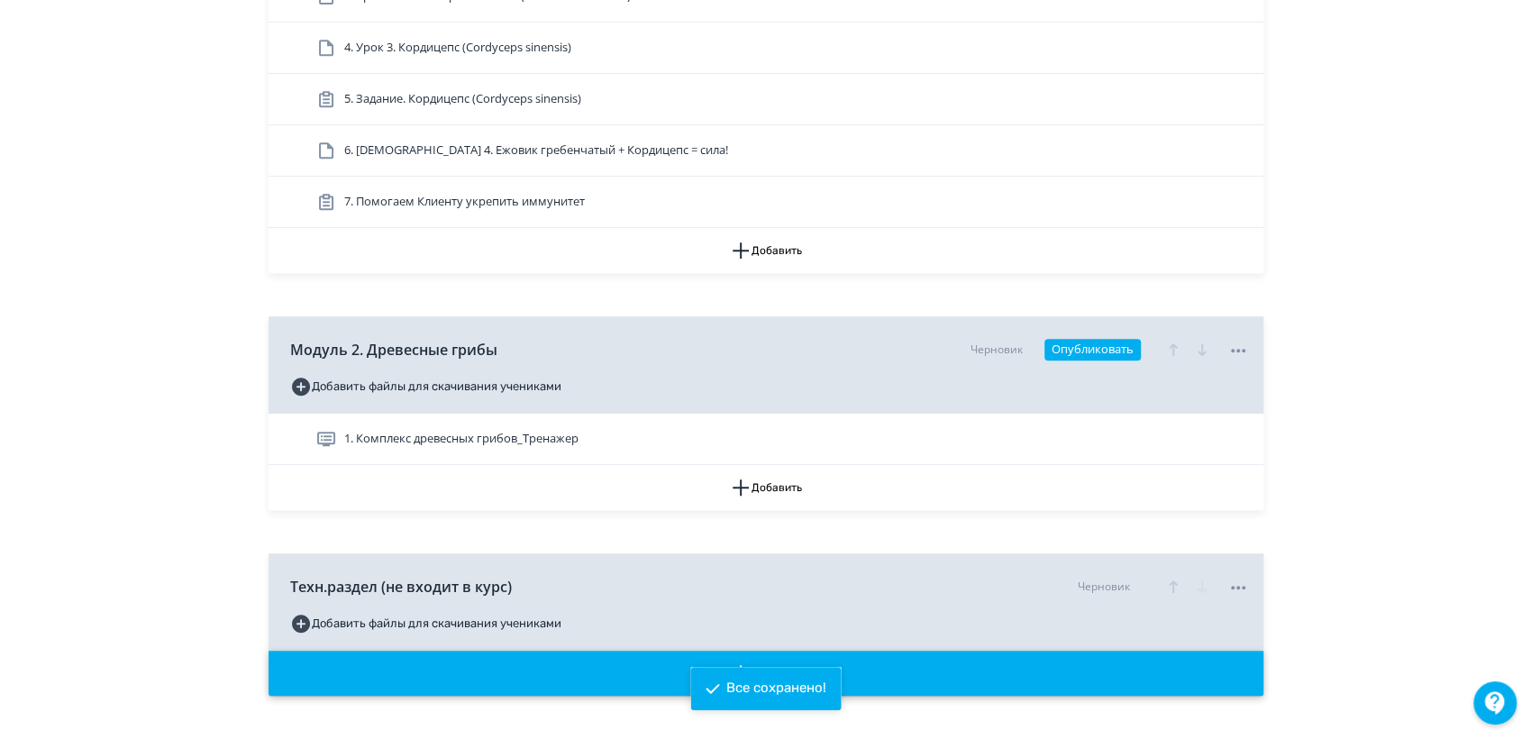
scroll to position [649, 0]
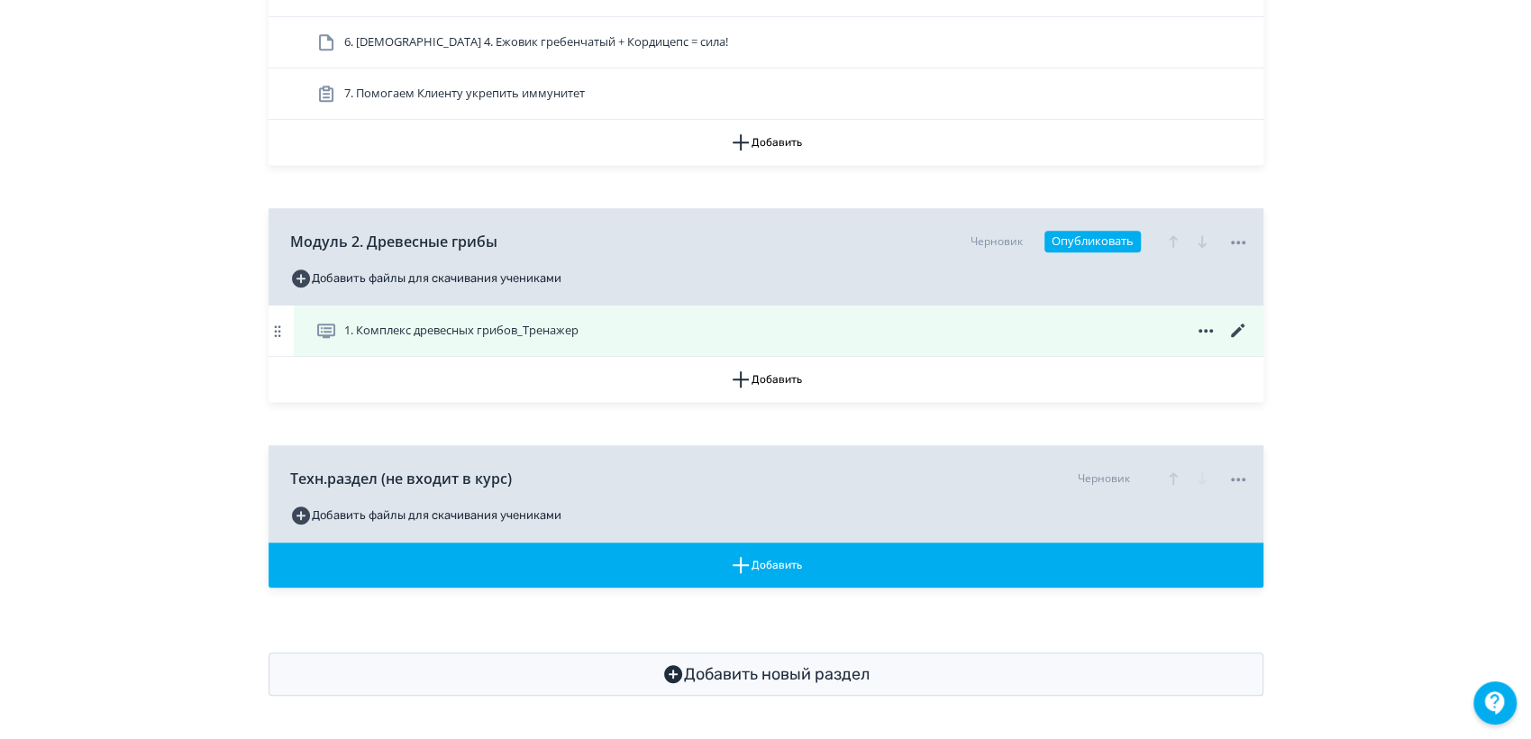
click at [1233, 328] on icon at bounding box center [1239, 331] width 22 height 22
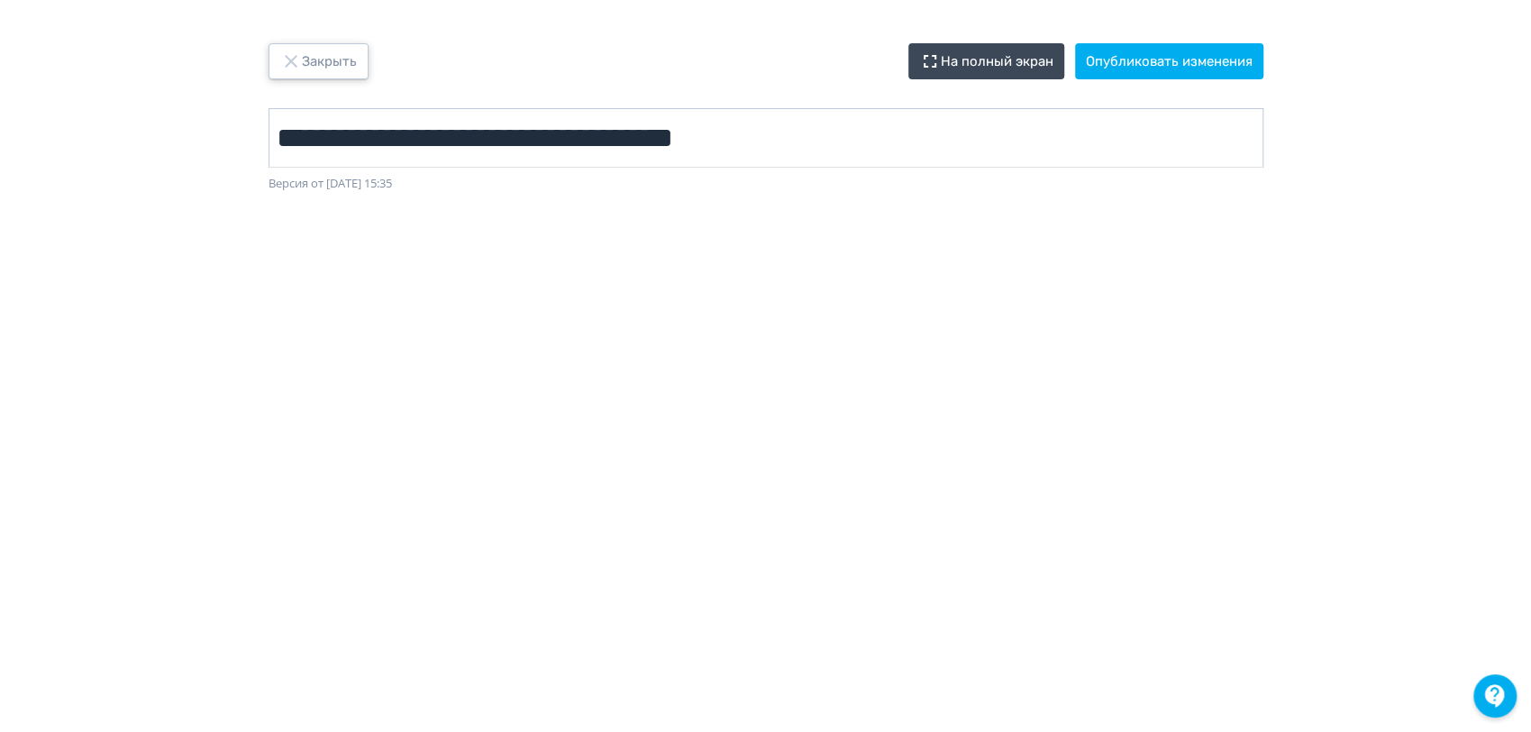
drag, startPoint x: 303, startPoint y: 59, endPoint x: 493, endPoint y: 124, distance: 200.9
click at [304, 61] on button "Закрыть" at bounding box center [319, 61] width 100 height 36
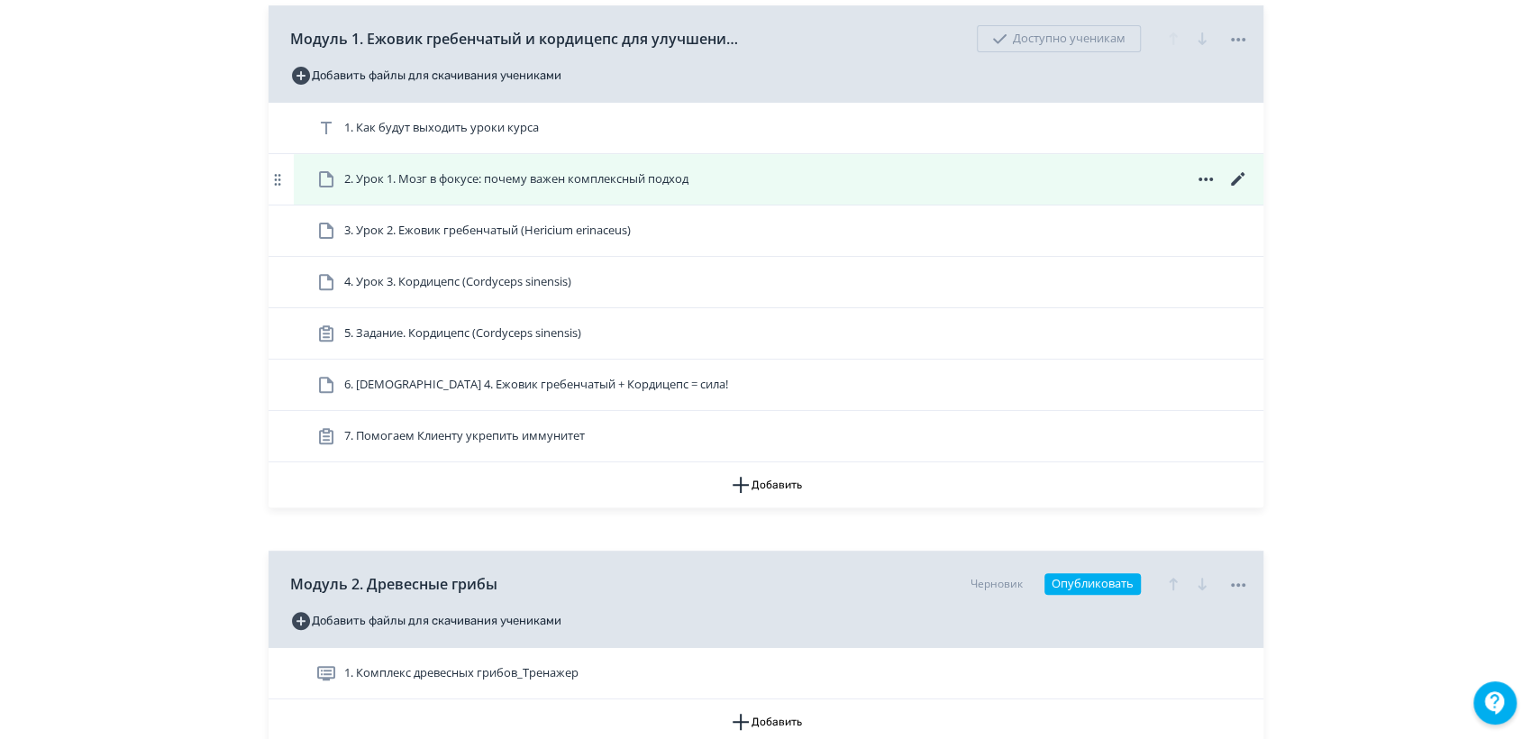
scroll to position [600, 0]
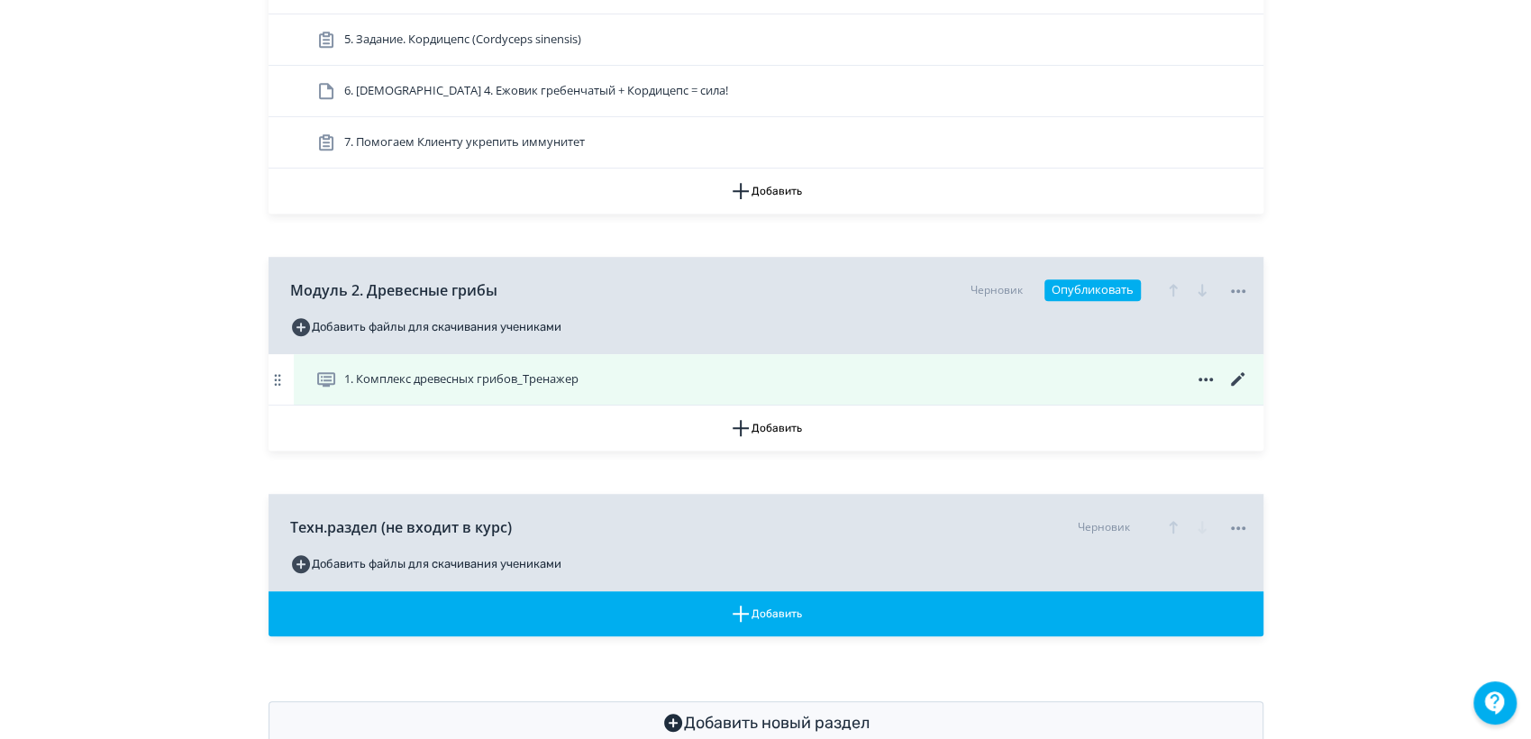
click at [448, 377] on span "1. Комплекс древесных грибов_Тренажер" at bounding box center [461, 379] width 234 height 18
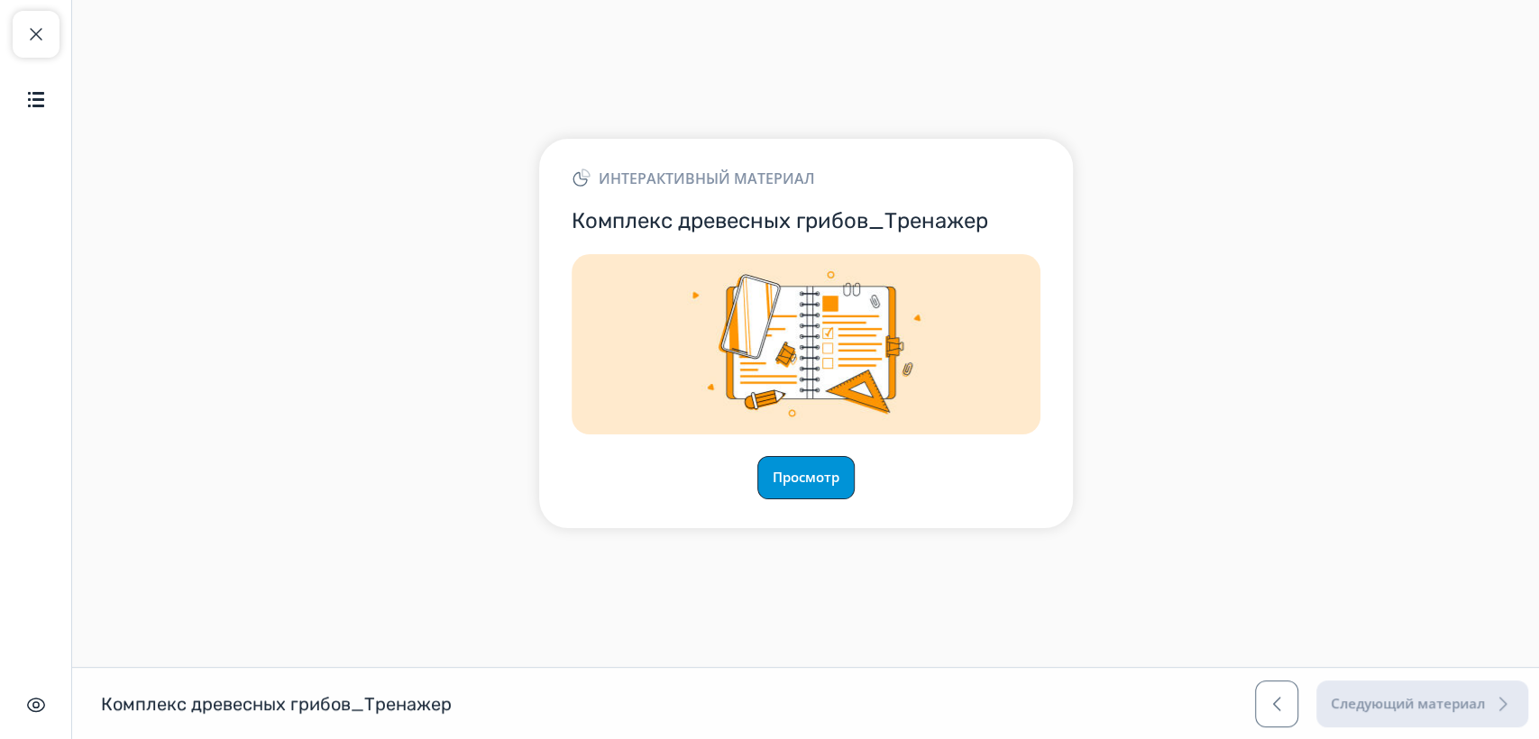
click at [832, 470] on button "Просмотр" at bounding box center [805, 477] width 97 height 43
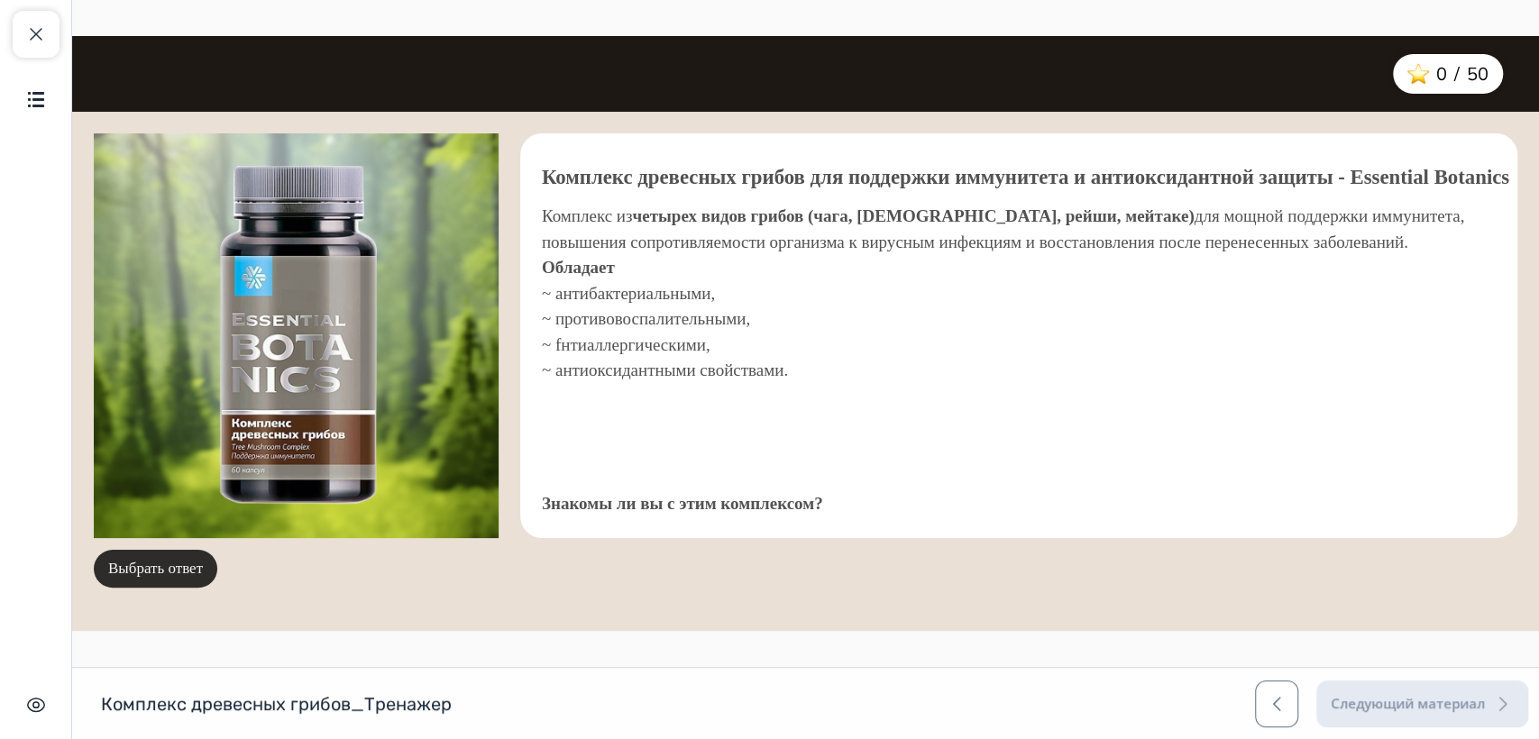
click at [159, 565] on button "Выбрать ответ" at bounding box center [155, 569] width 123 height 38
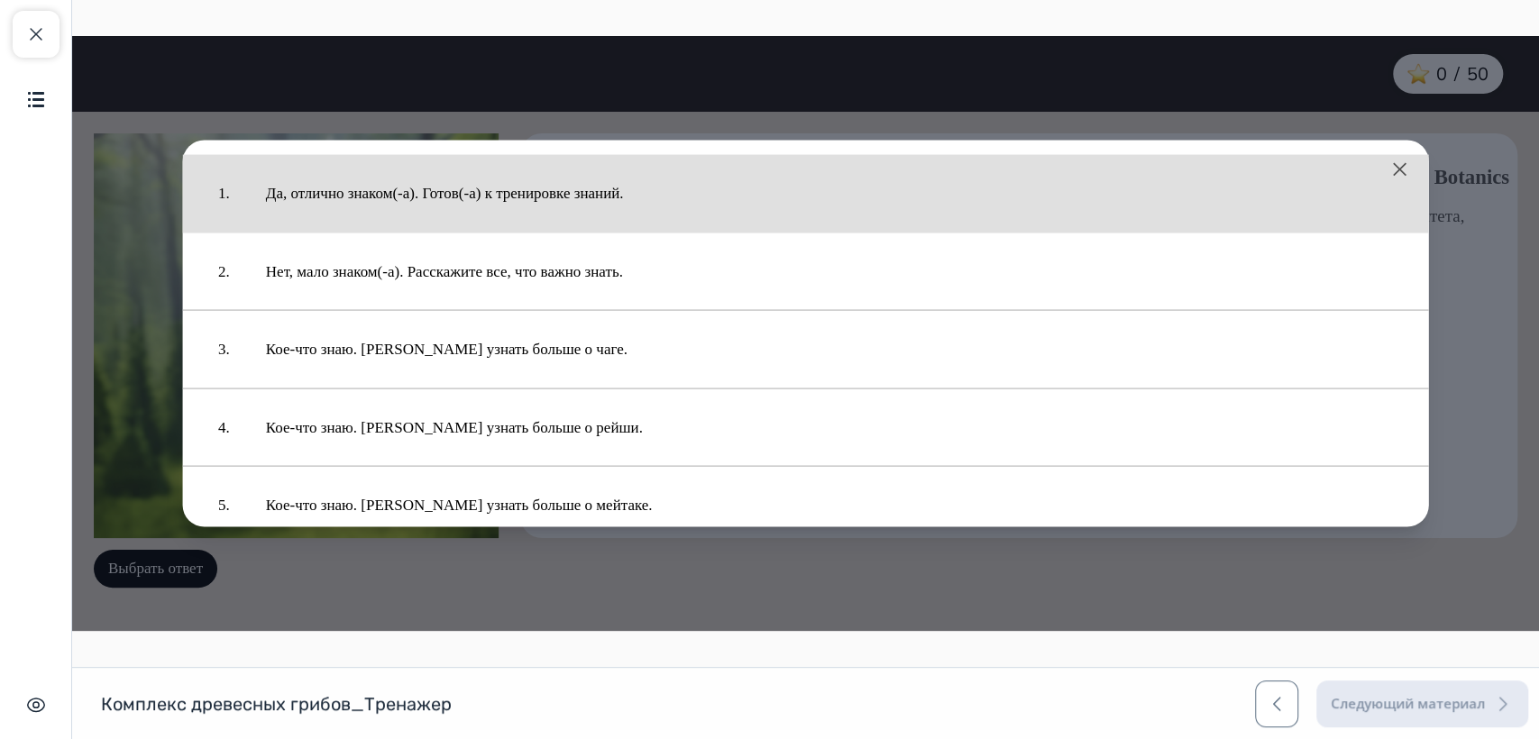
click at [466, 194] on button "Да, отлично знаком(-а). Готов(-а) к тренировке знаний." at bounding box center [829, 193] width 1163 height 59
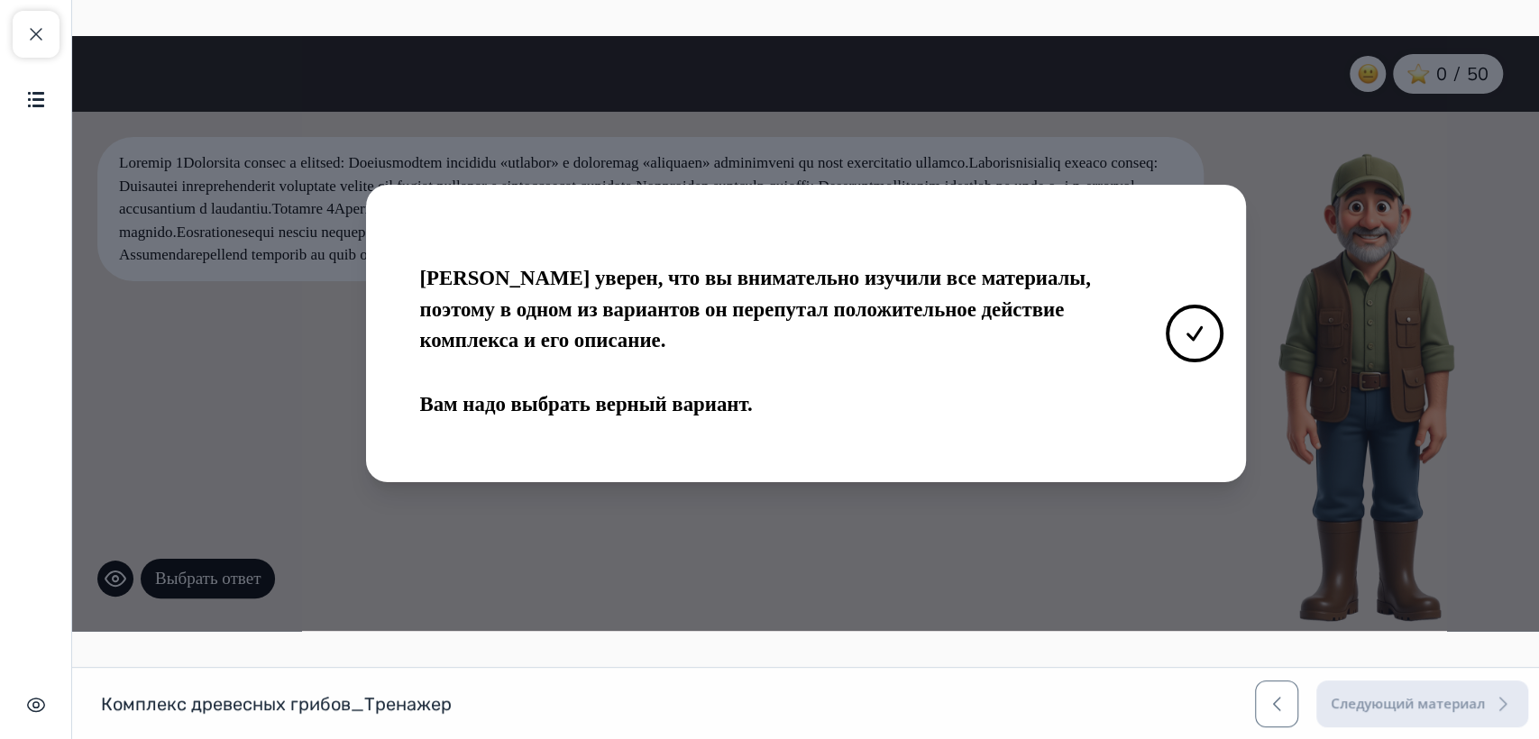
scroll to position [10, 0]
click at [1175, 316] on button at bounding box center [1194, 334] width 58 height 58
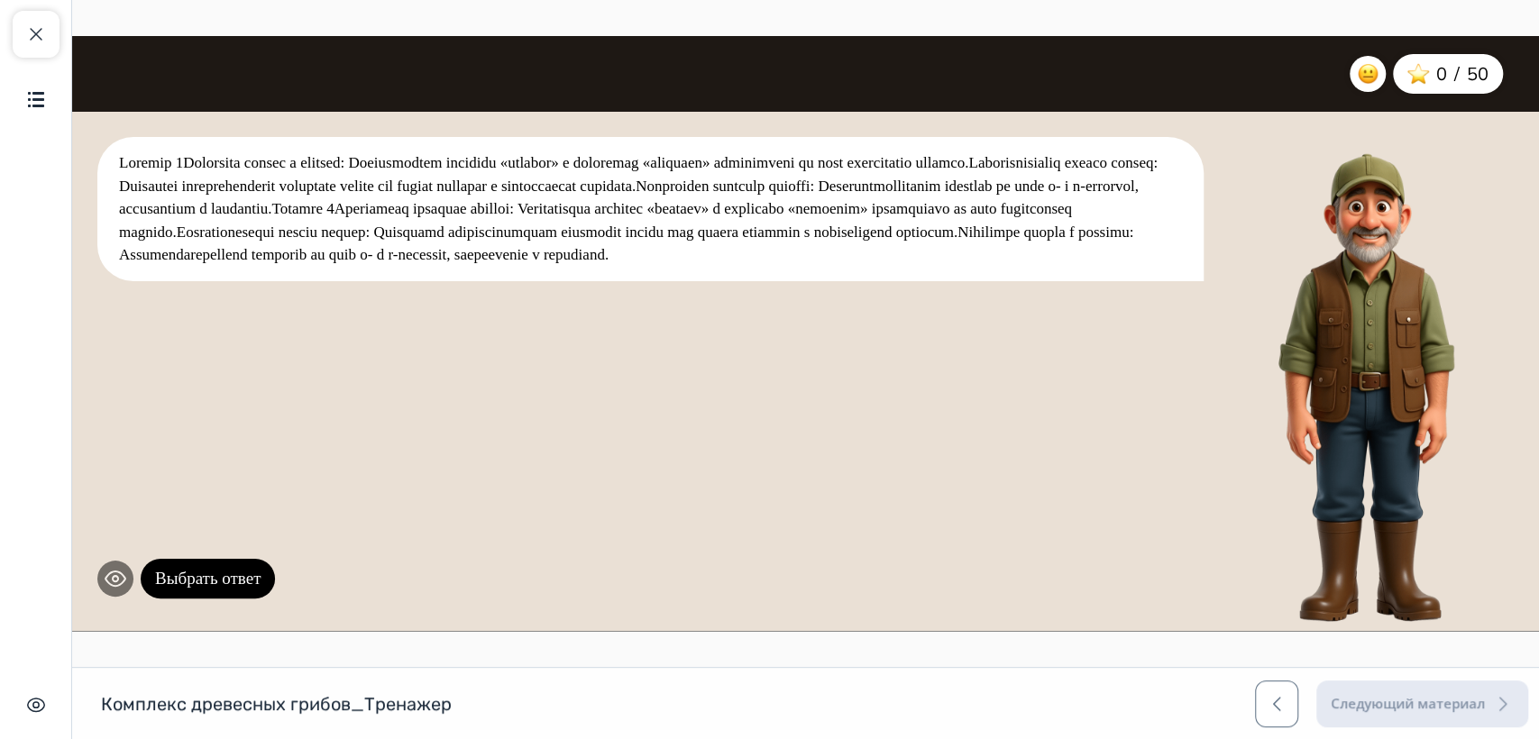
click at [118, 582] on icon at bounding box center [116, 579] width 22 height 22
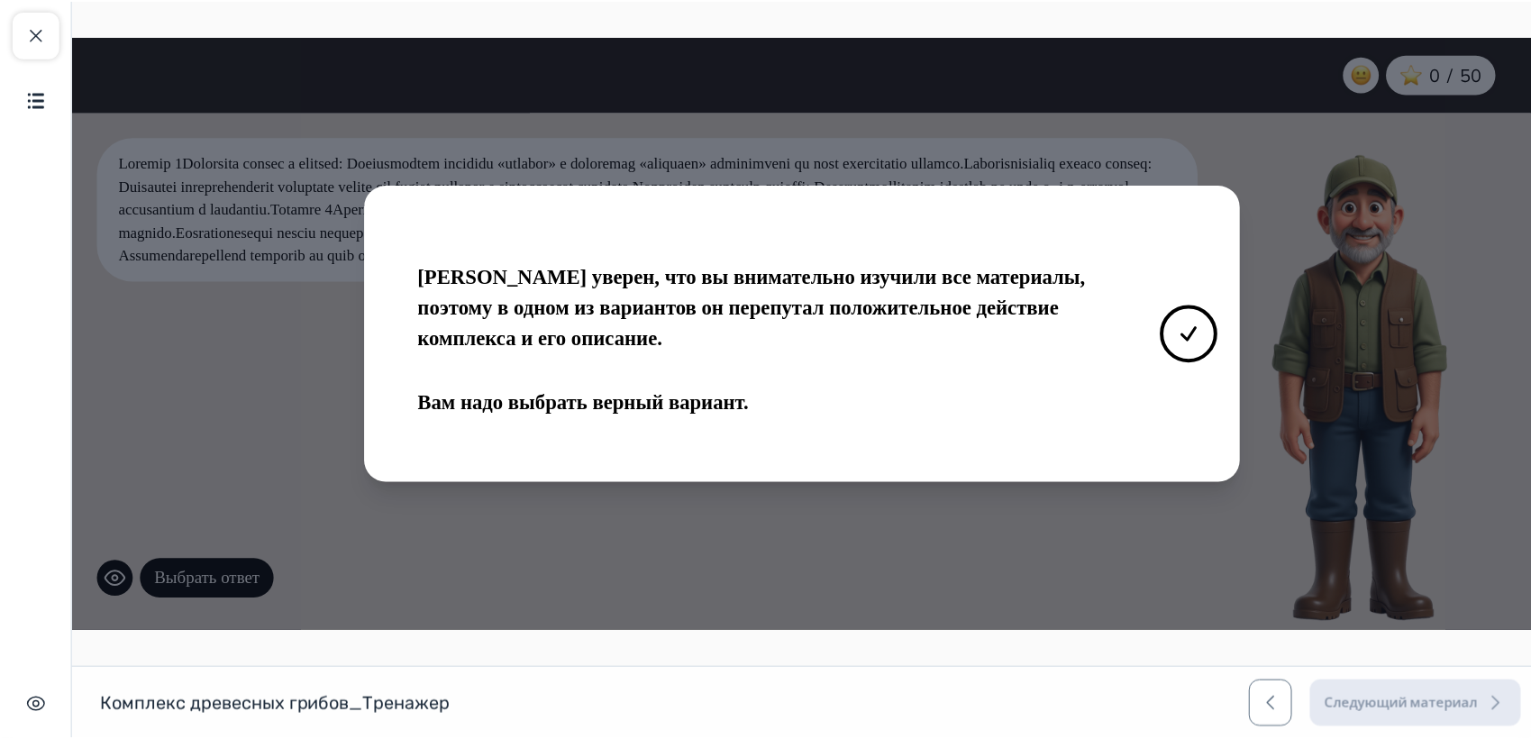
scroll to position [0, 0]
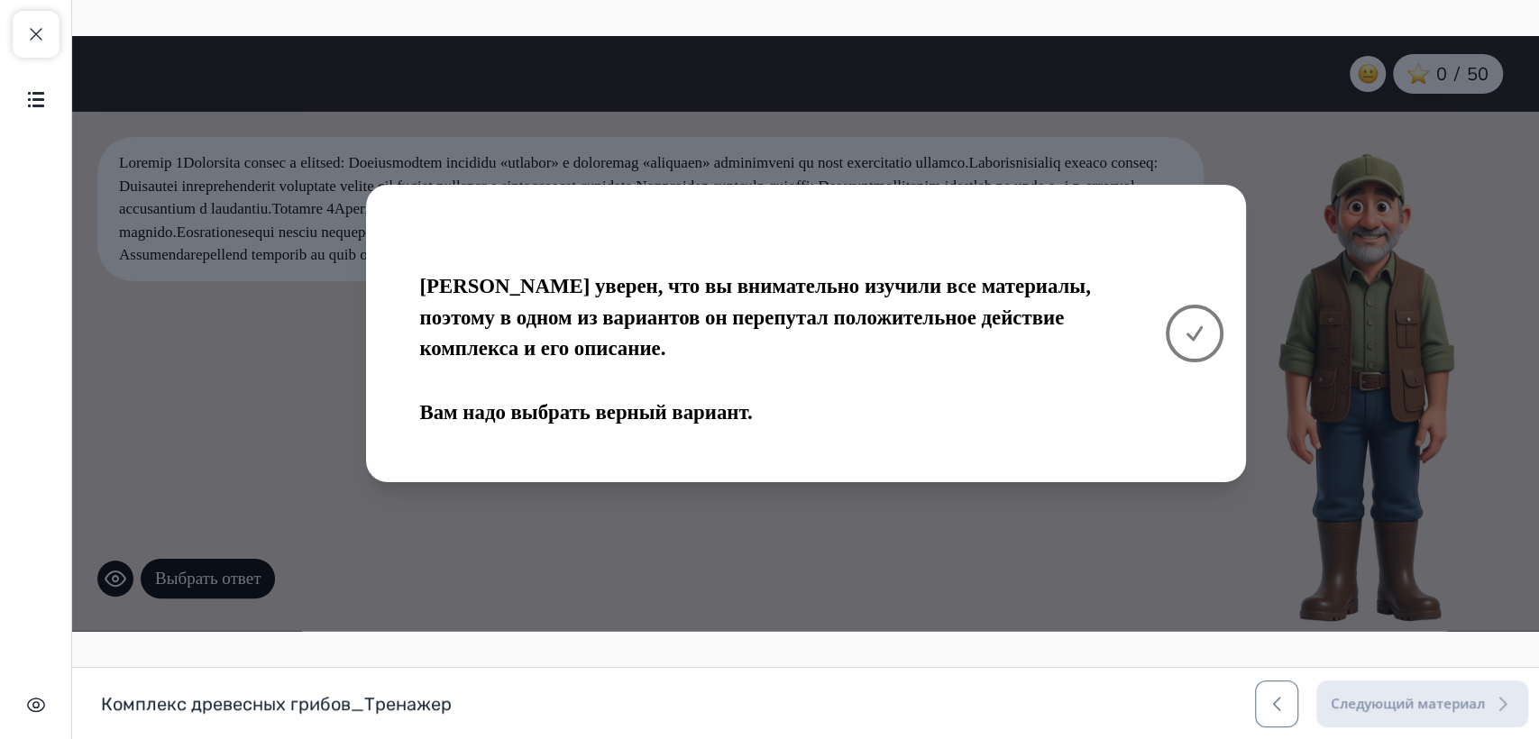
click at [1194, 338] on icon at bounding box center [1194, 333] width 14 height 13
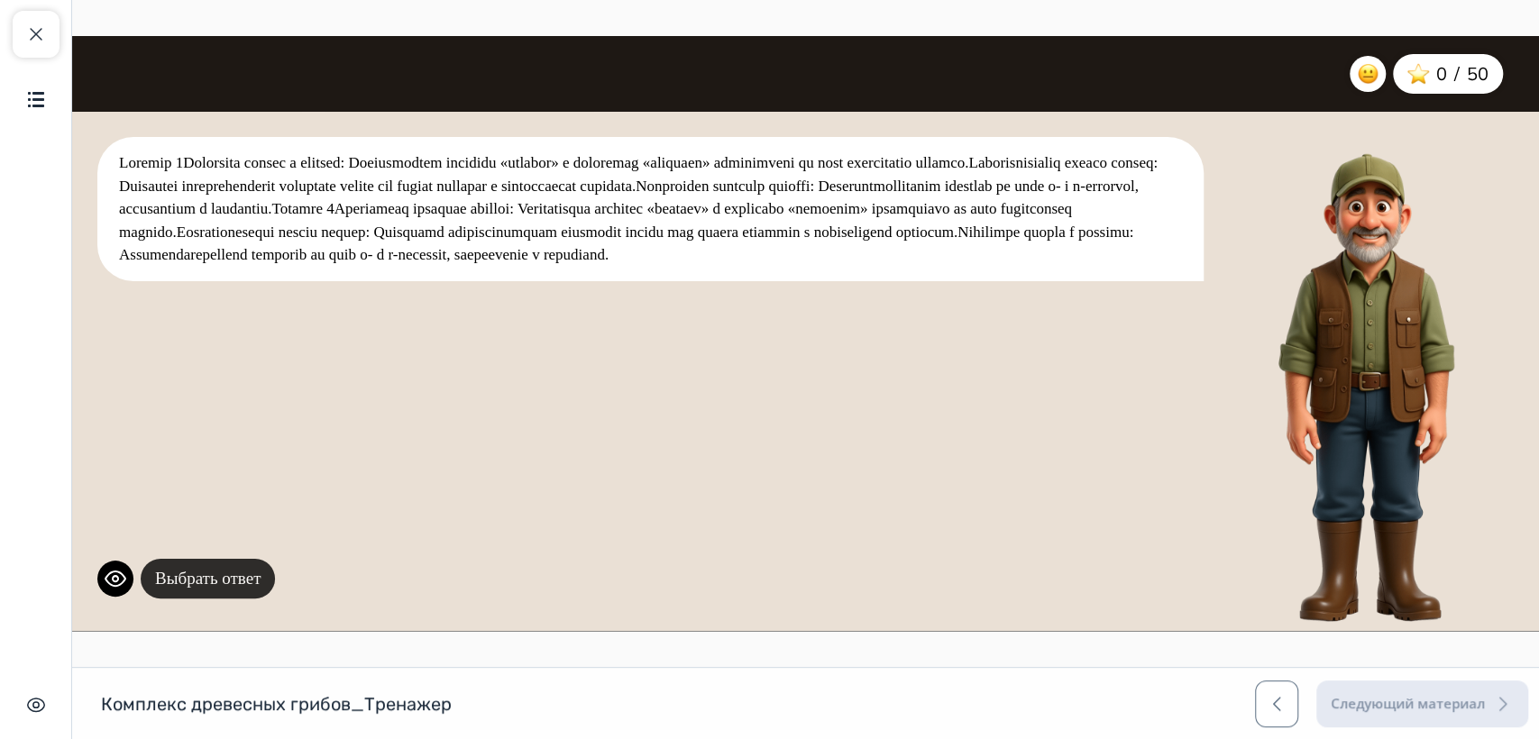
click at [226, 566] on button "Выбрать ответ" at bounding box center [208, 579] width 134 height 41
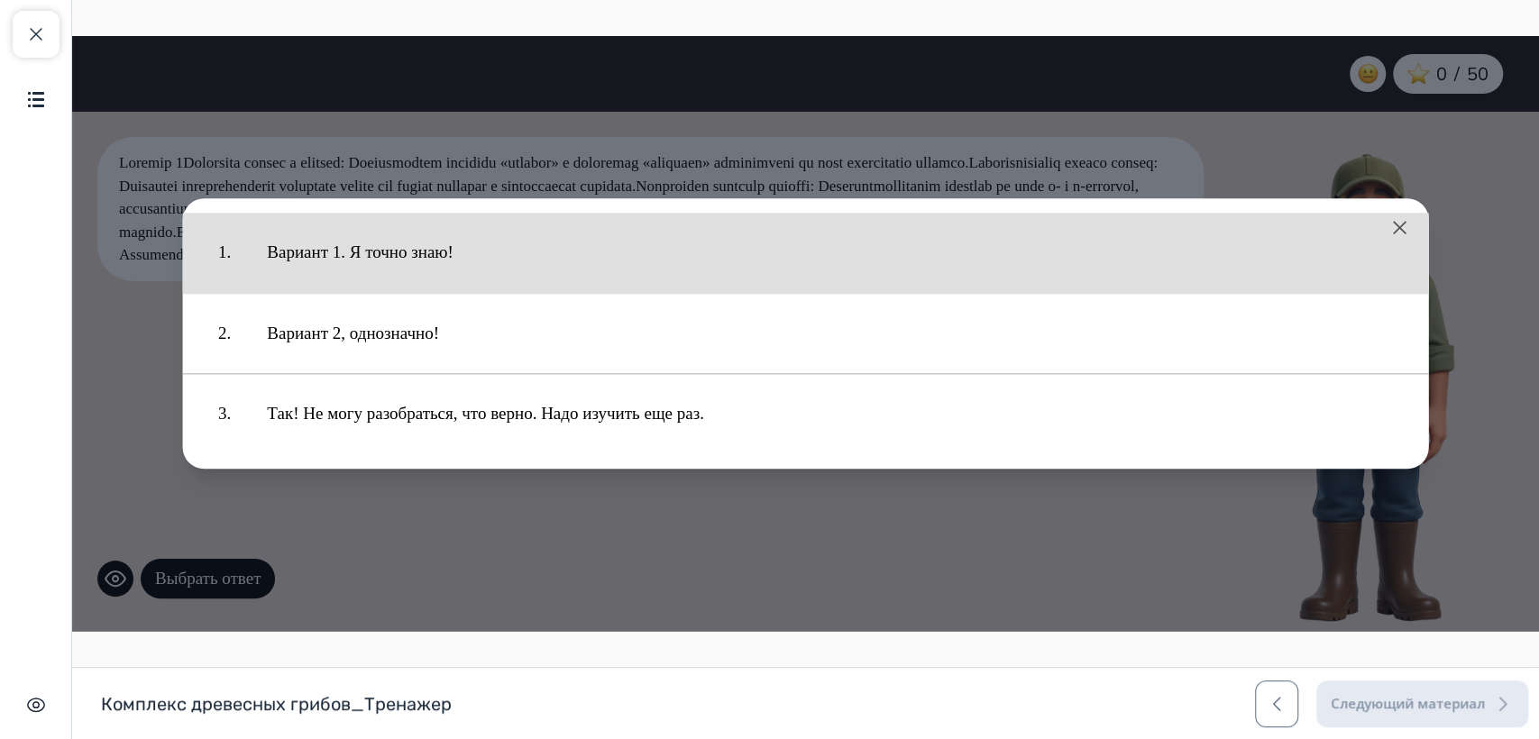
click at [419, 240] on button "Вариант 1. Я точно знаю!" at bounding box center [830, 253] width 1162 height 62
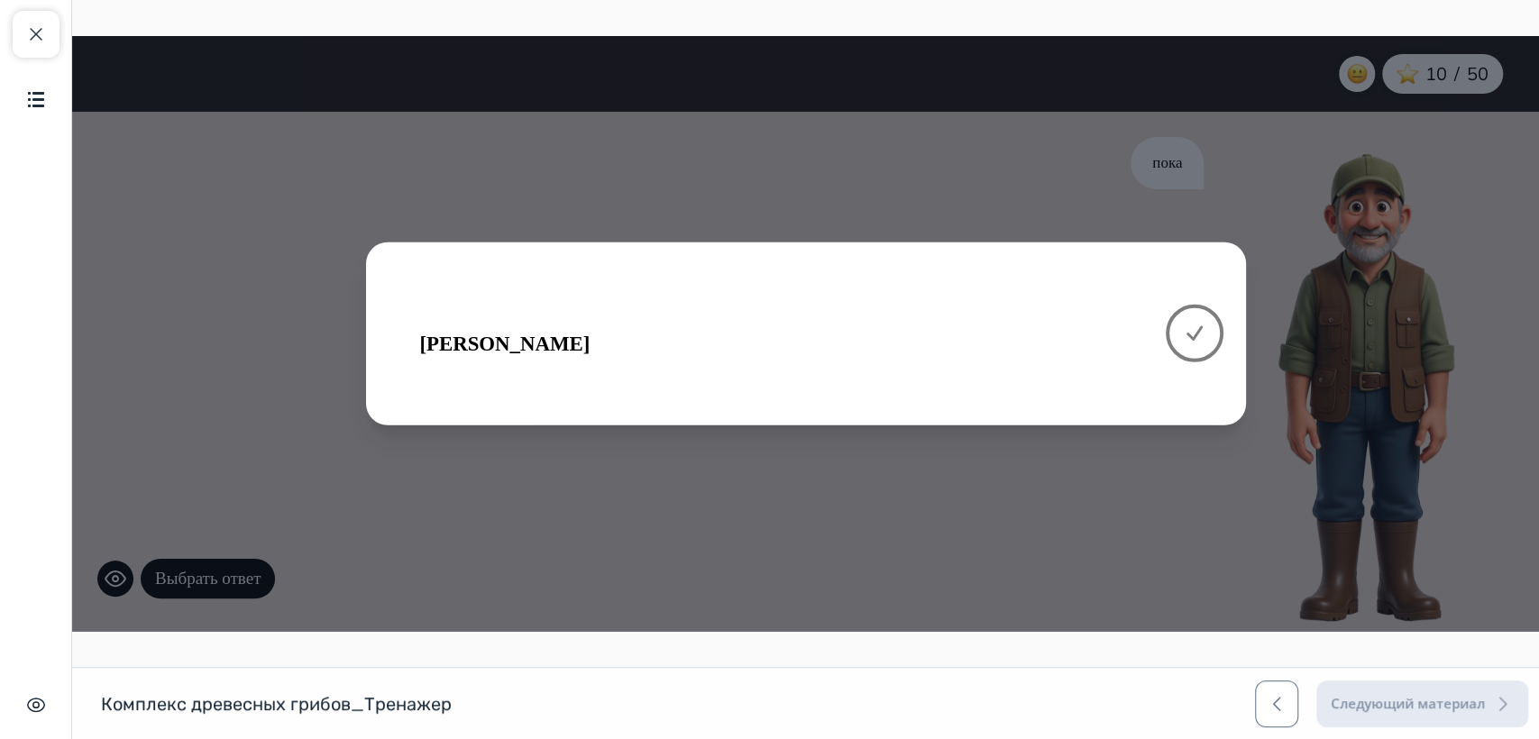
click at [1198, 319] on button at bounding box center [1194, 334] width 58 height 58
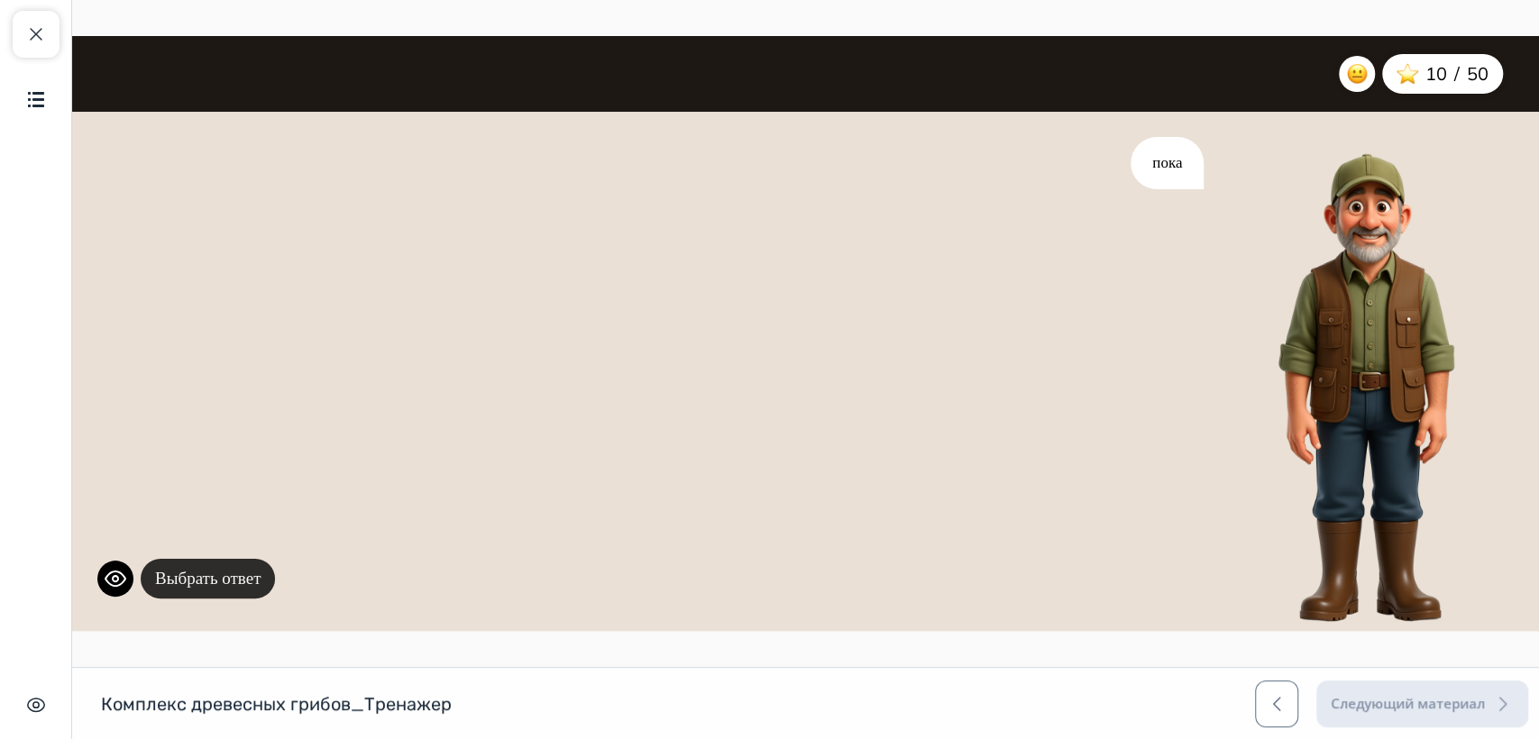
click at [240, 570] on button "Выбрать ответ" at bounding box center [208, 579] width 134 height 41
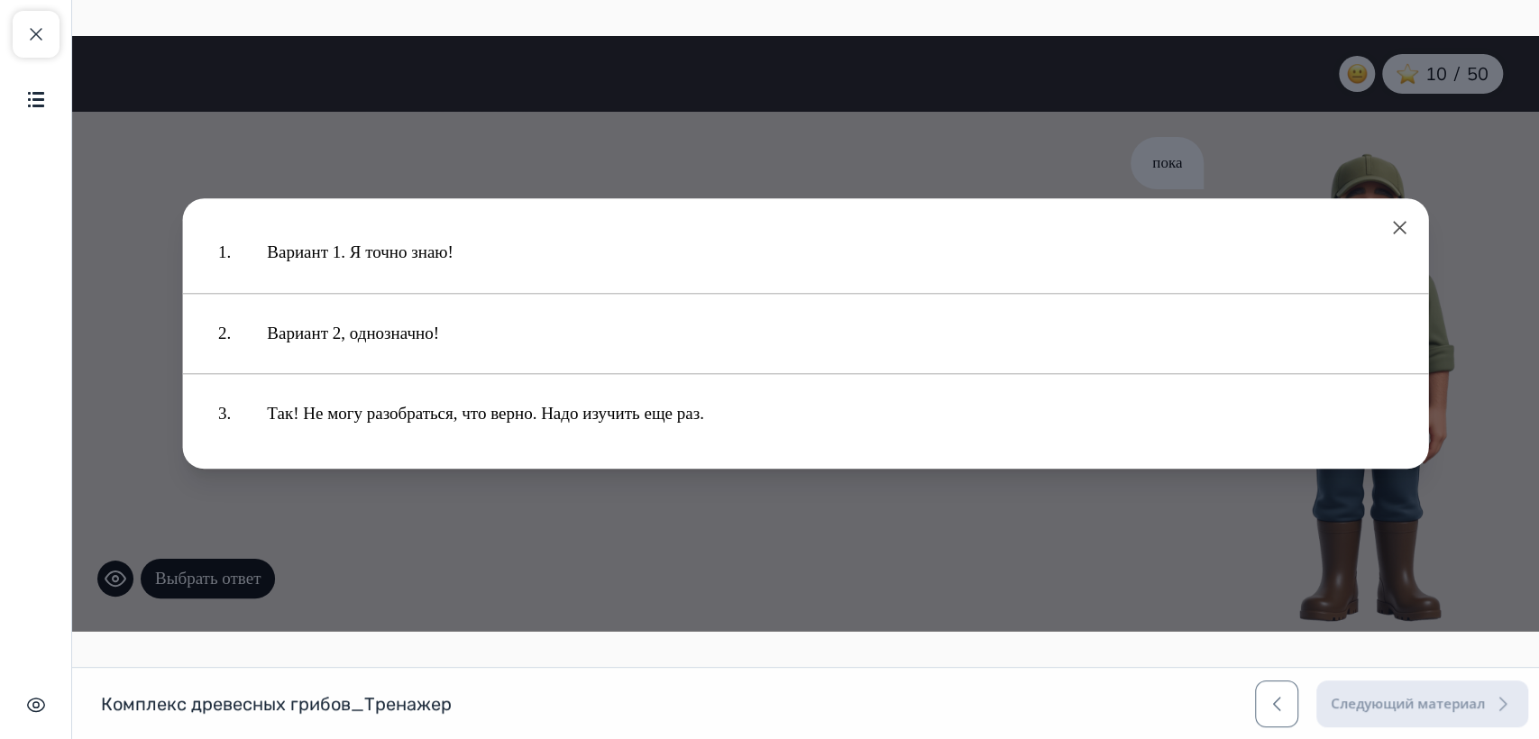
drag, startPoint x: 404, startPoint y: 247, endPoint x: 413, endPoint y: 242, distance: 10.5
click at [404, 246] on button "Вариант 1. Я точно знаю!" at bounding box center [830, 253] width 1162 height 62
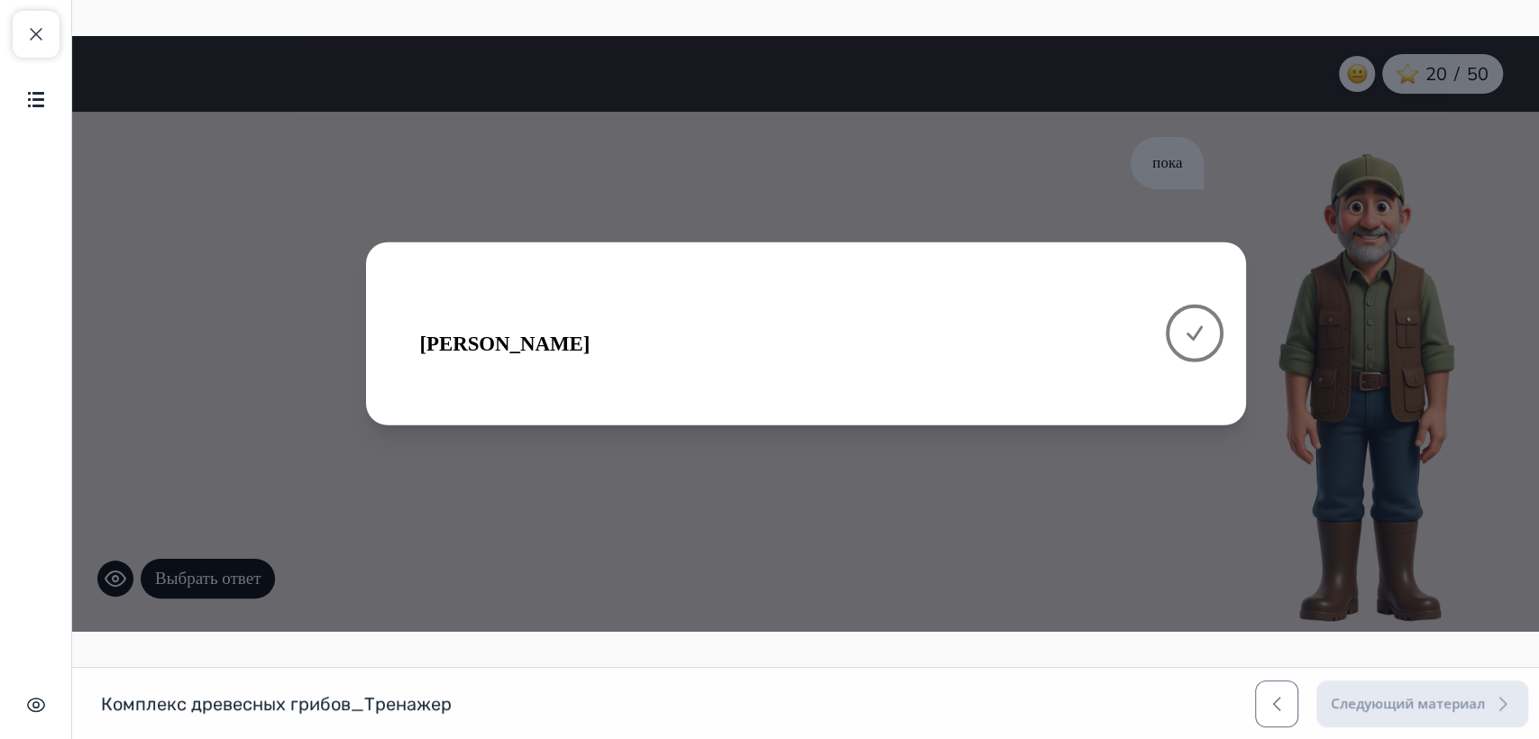
click at [1194, 337] on icon at bounding box center [1194, 333] width 14 height 13
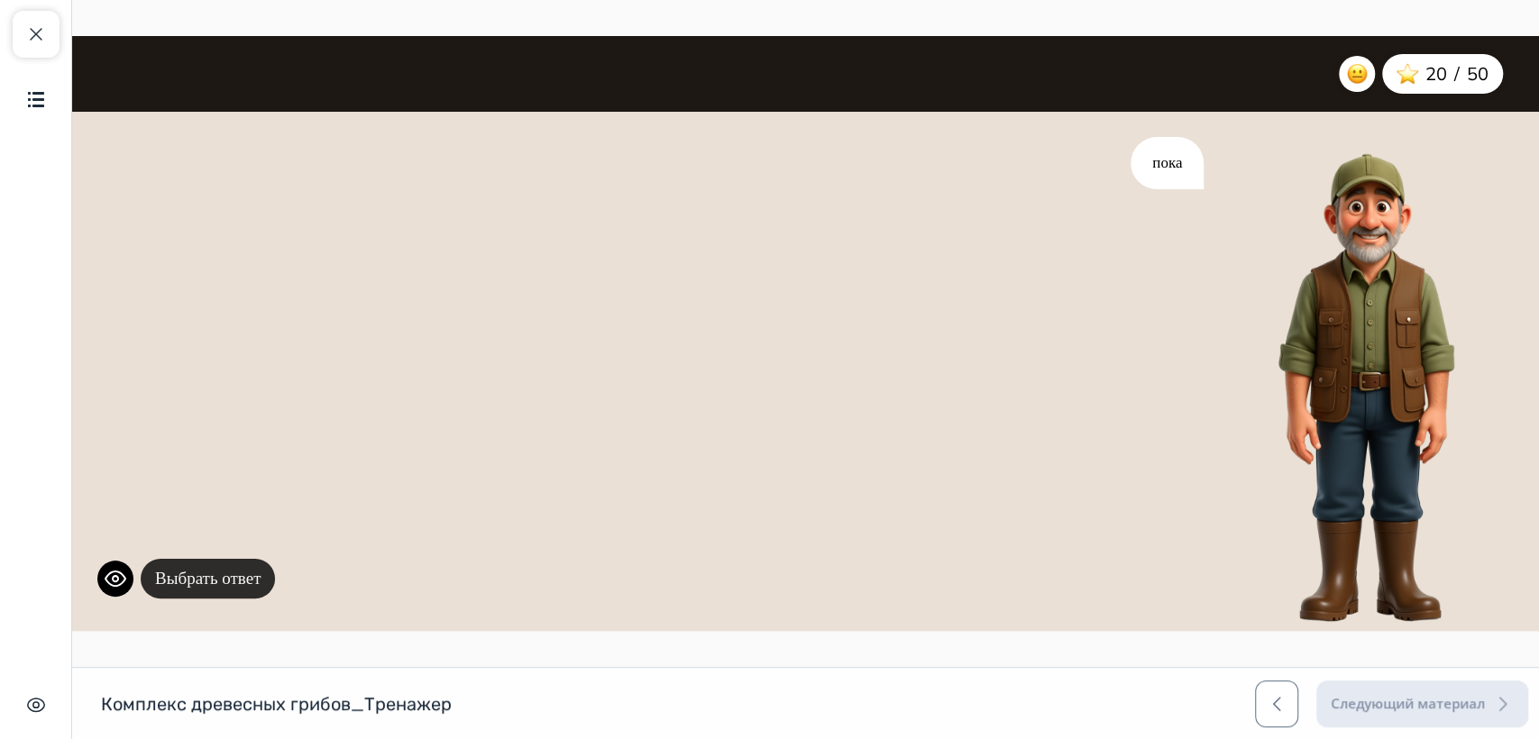
click at [204, 580] on button "Выбрать ответ" at bounding box center [208, 579] width 134 height 41
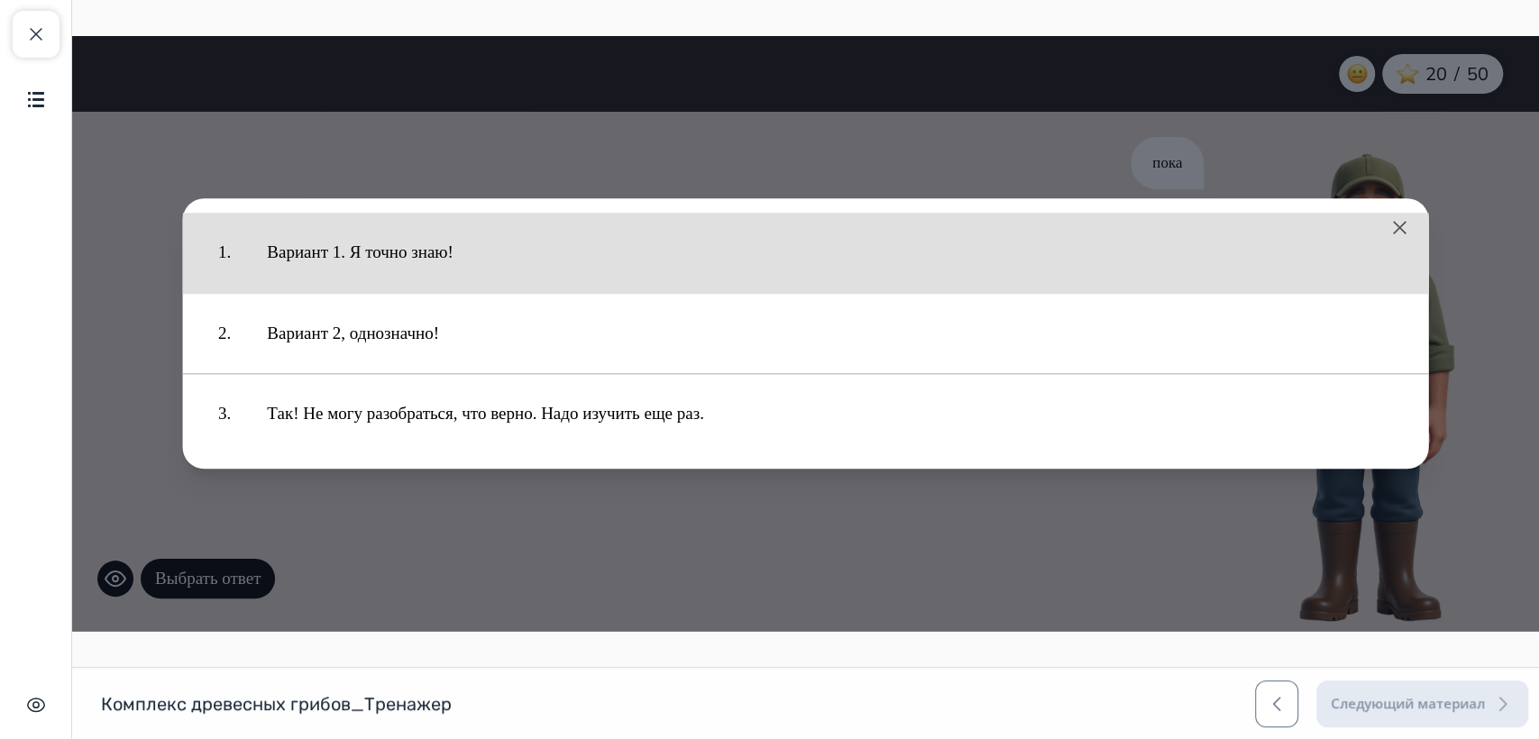
click at [396, 253] on button "Вариант 1. Я точно знаю!" at bounding box center [830, 253] width 1162 height 62
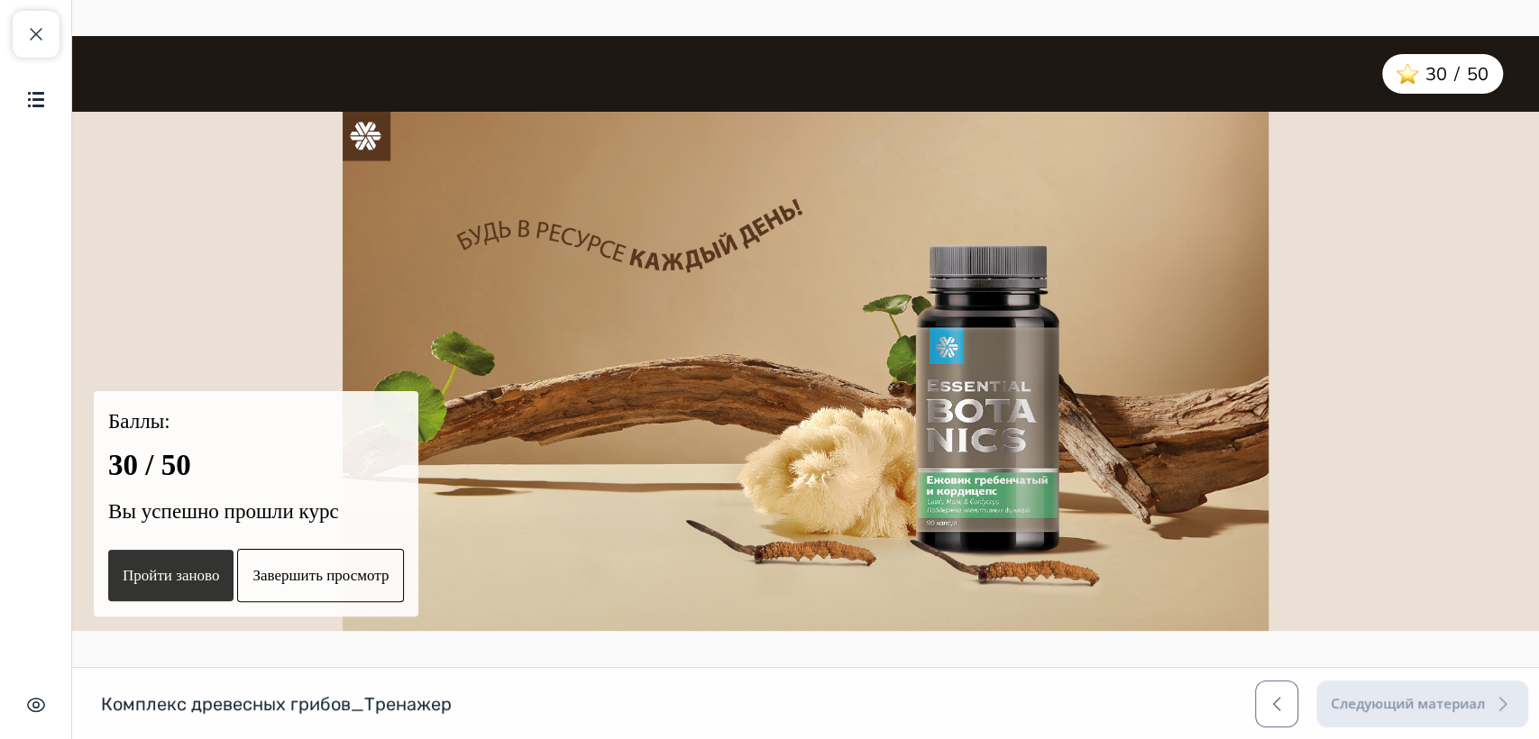
click at [184, 575] on button "Пройти заново" at bounding box center [170, 576] width 125 height 52
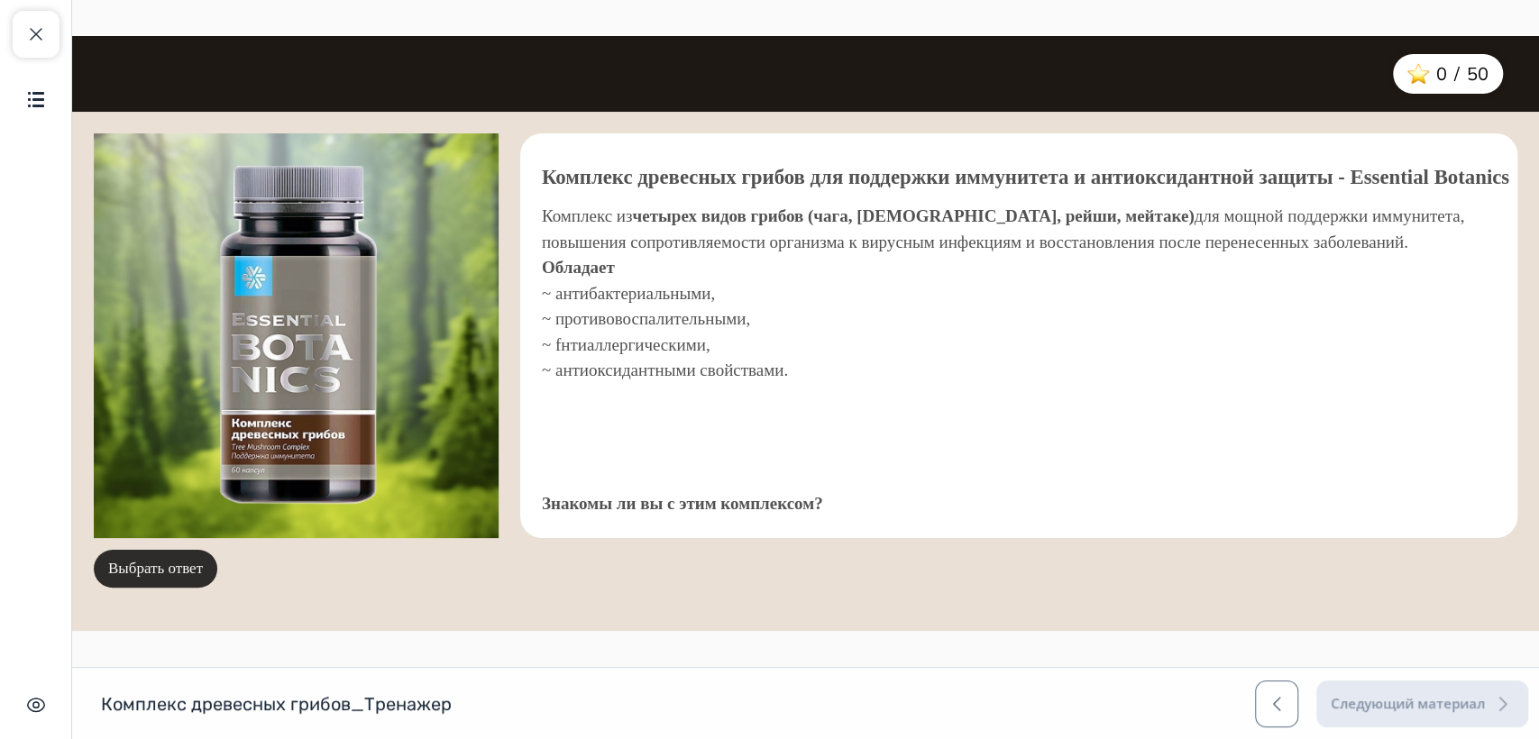
click at [141, 568] on button "Выбрать ответ" at bounding box center [155, 569] width 123 height 38
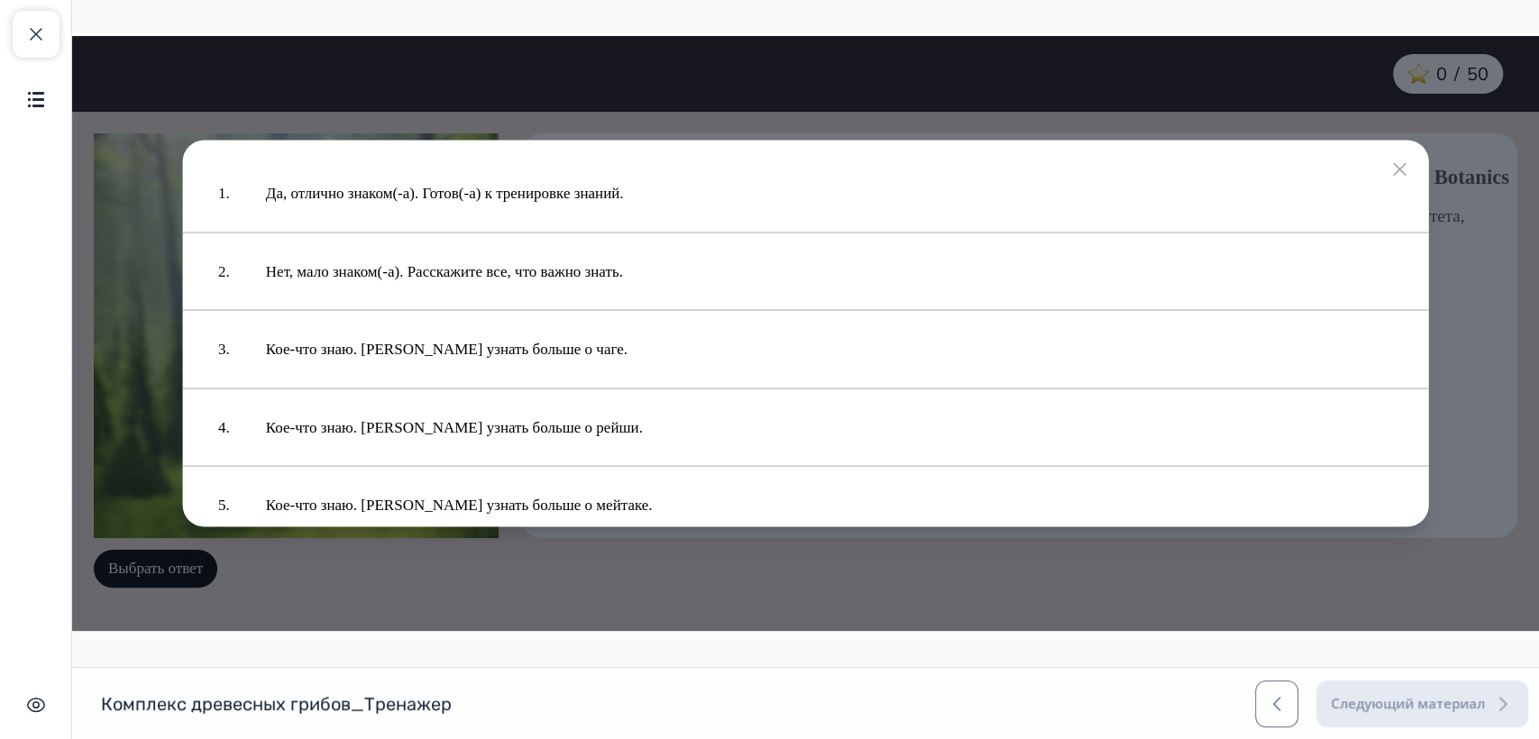
click at [1392, 160] on button at bounding box center [1400, 170] width 22 height 22
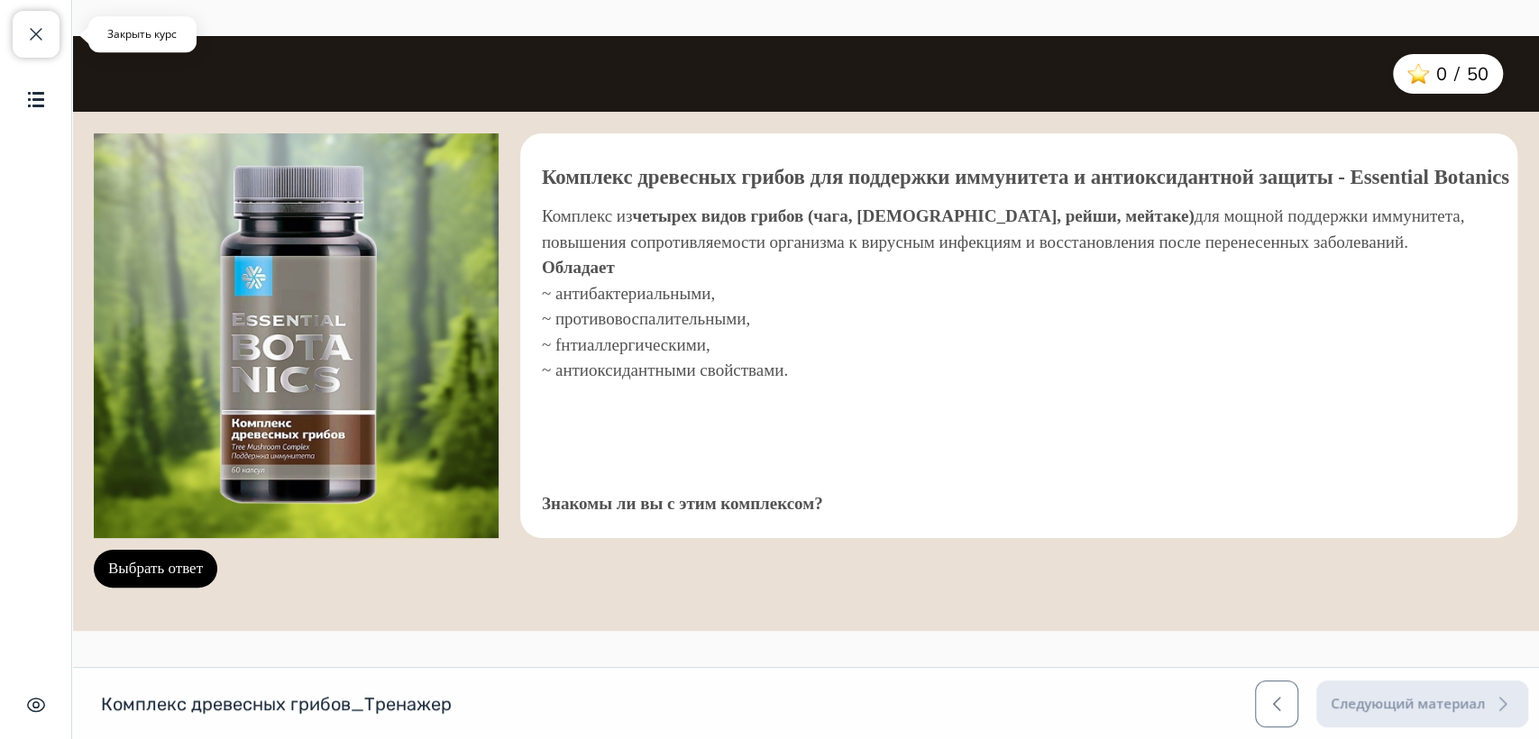
click at [43, 39] on span "button" at bounding box center [36, 34] width 22 height 22
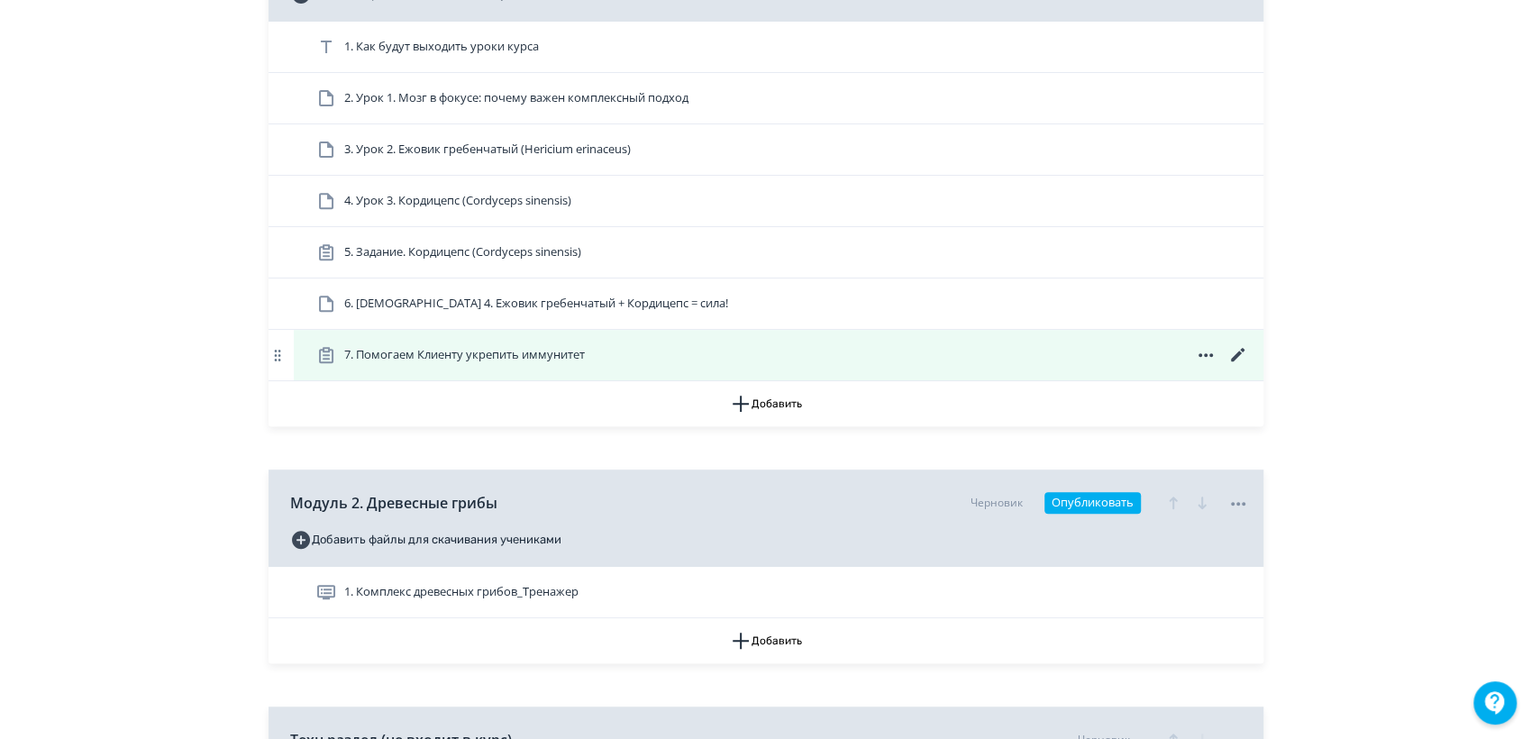
scroll to position [600, 0]
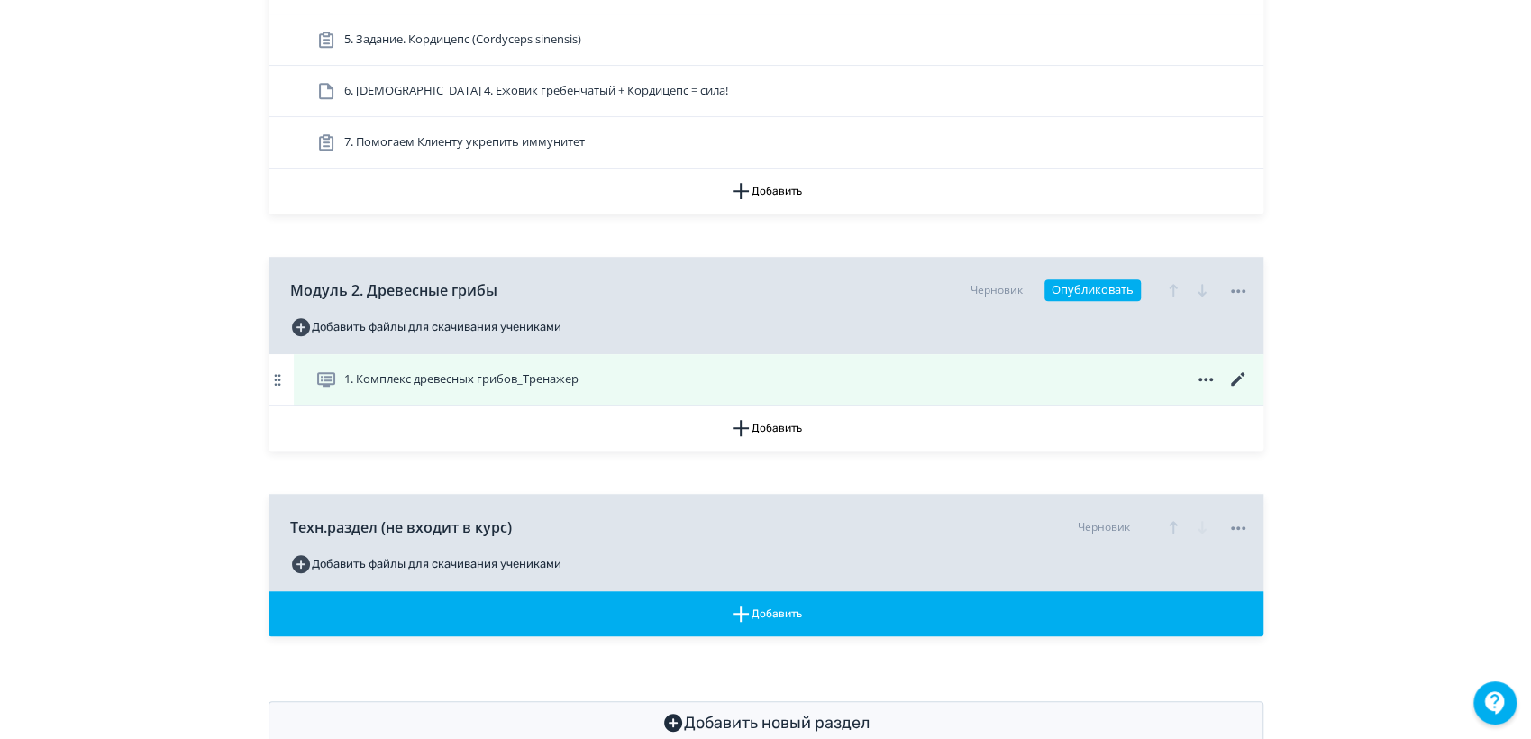
click at [1239, 369] on icon at bounding box center [1239, 380] width 22 height 22
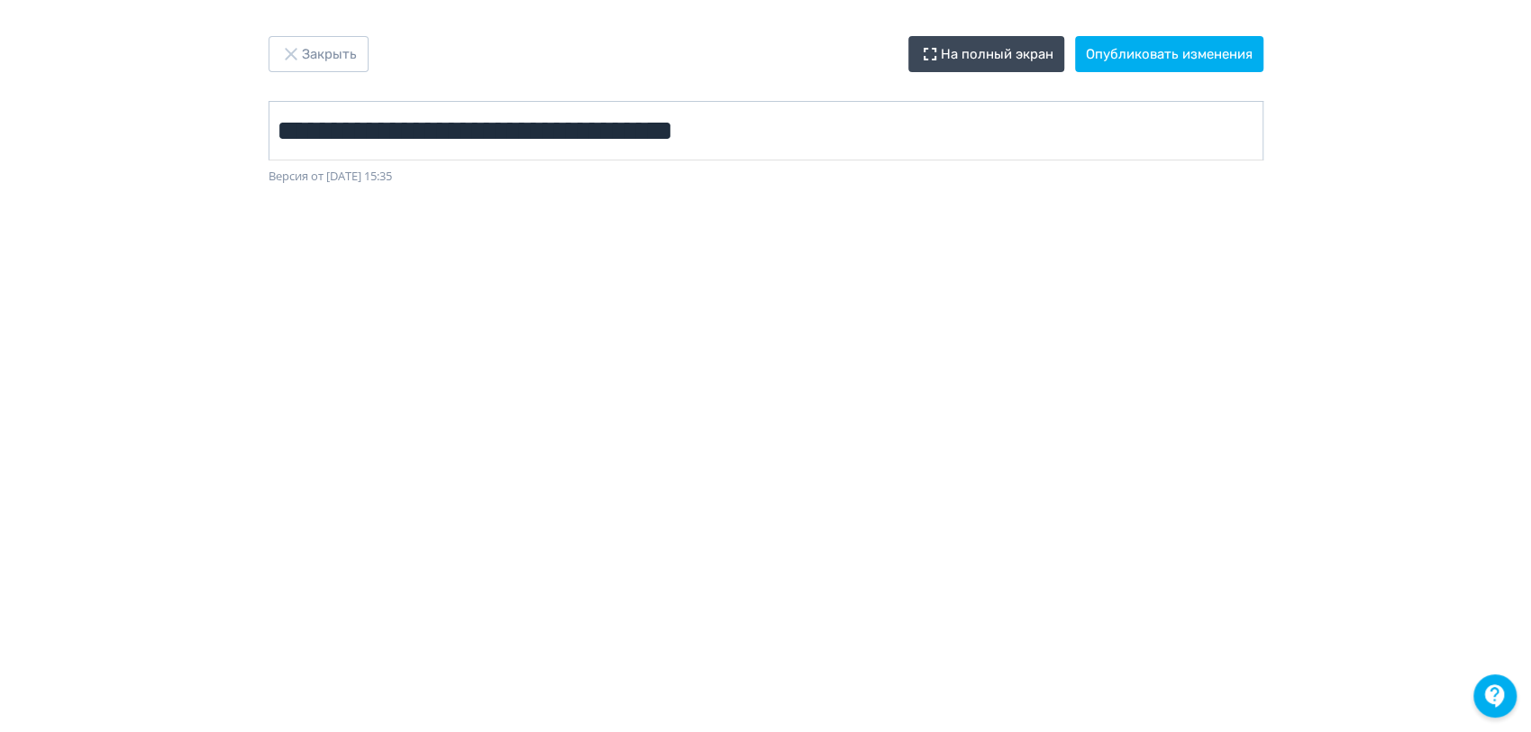
scroll to position [6, 0]
